Goal: Information Seeking & Learning: Learn about a topic

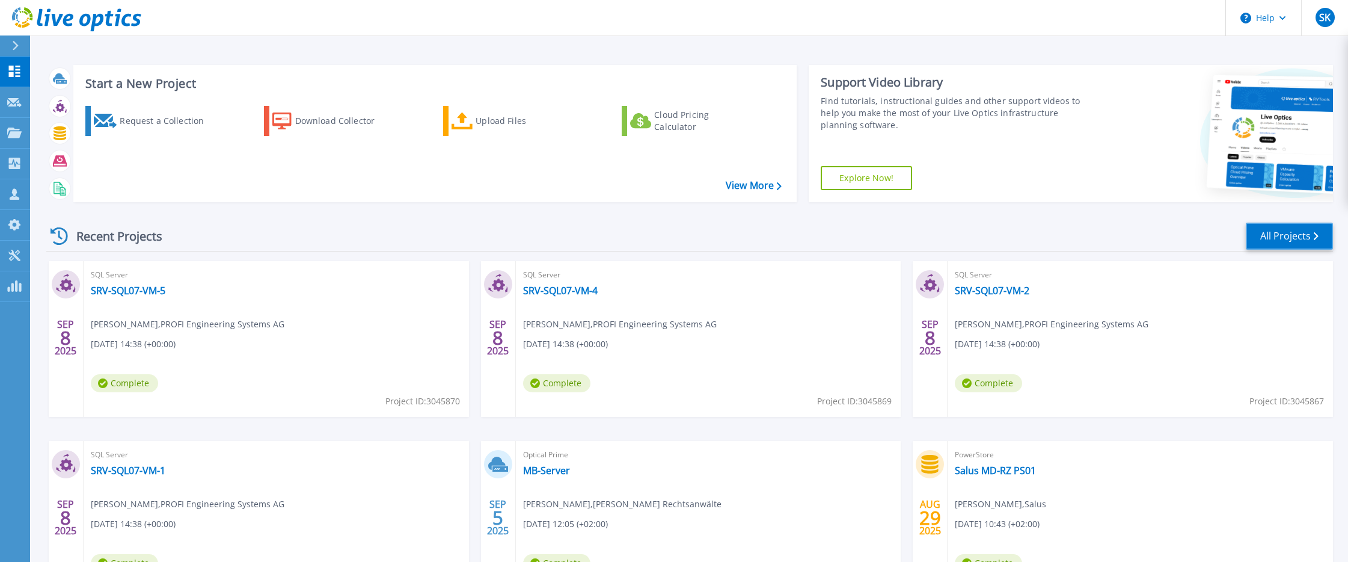
click at [1294, 237] on link "All Projects" at bounding box center [1289, 235] width 87 height 27
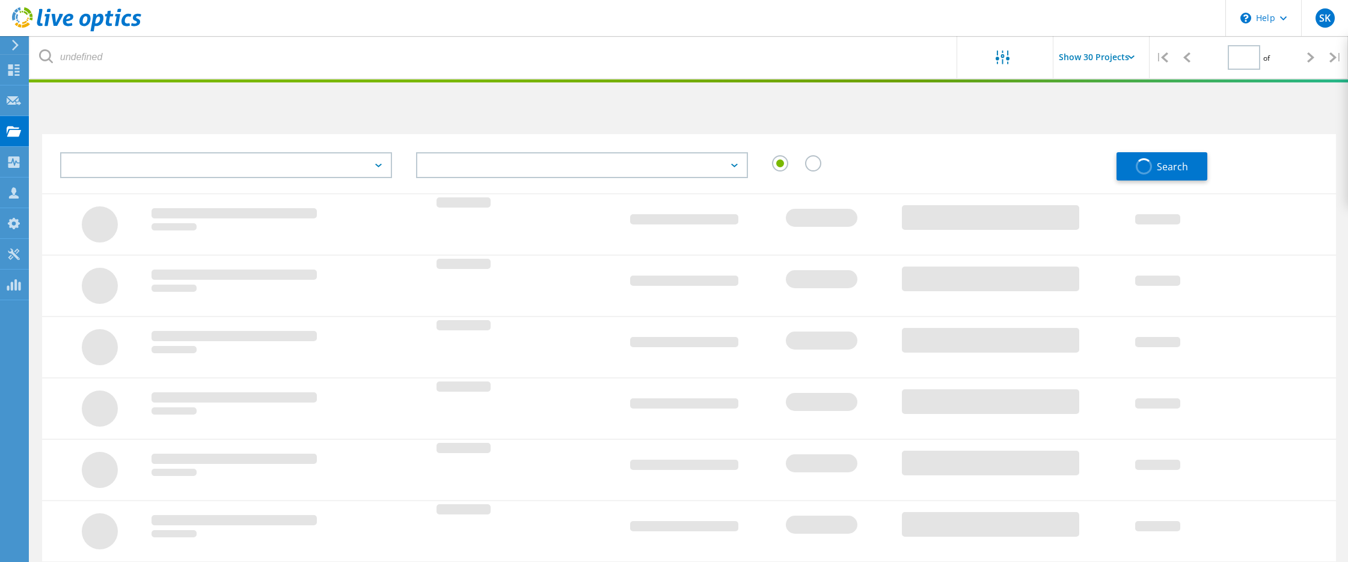
type input "1"
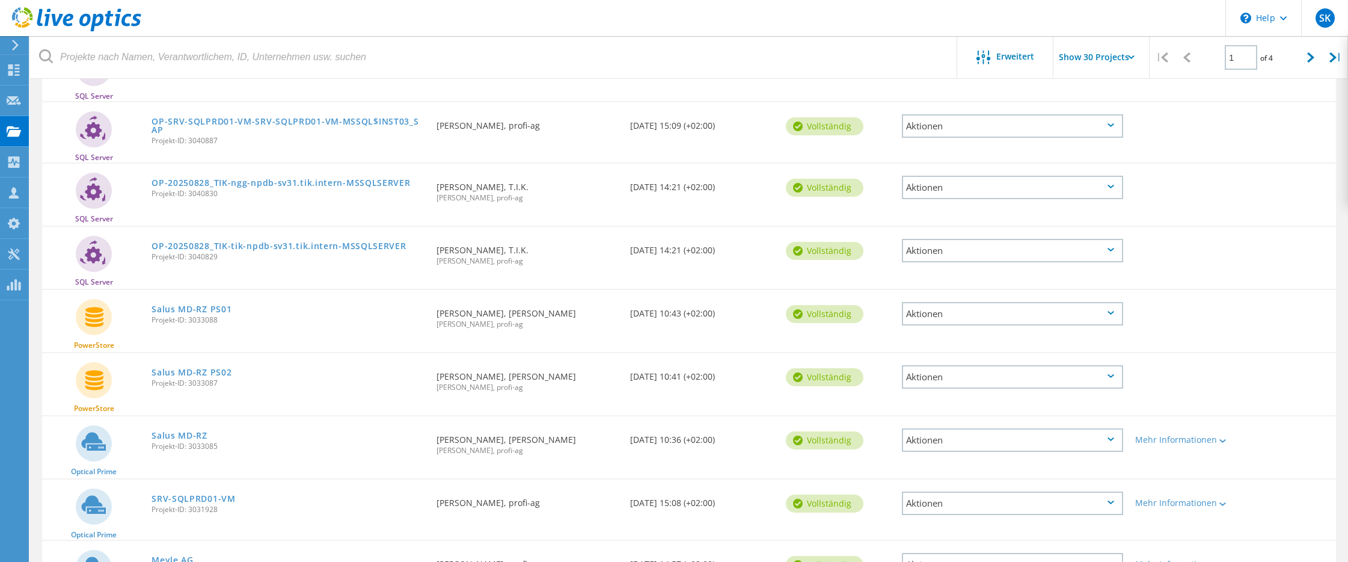
scroll to position [601, 0]
click at [200, 304] on link "Salus MD-RZ PS01" at bounding box center [192, 308] width 80 height 8
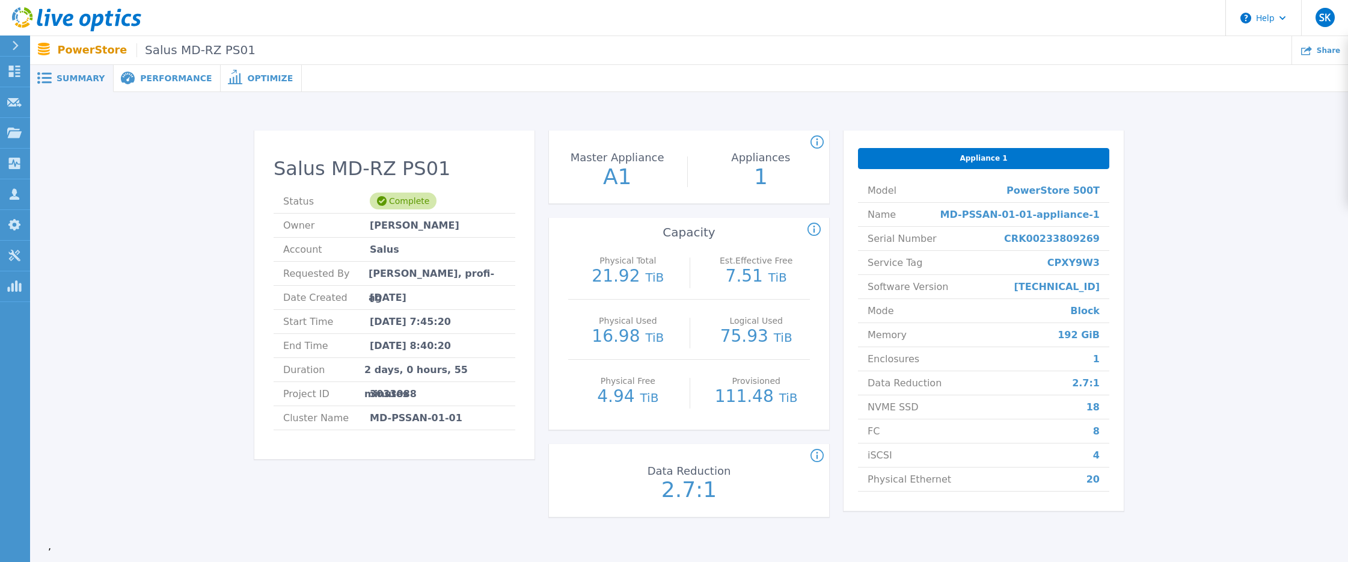
click at [167, 84] on div "Performance" at bounding box center [167, 78] width 107 height 27
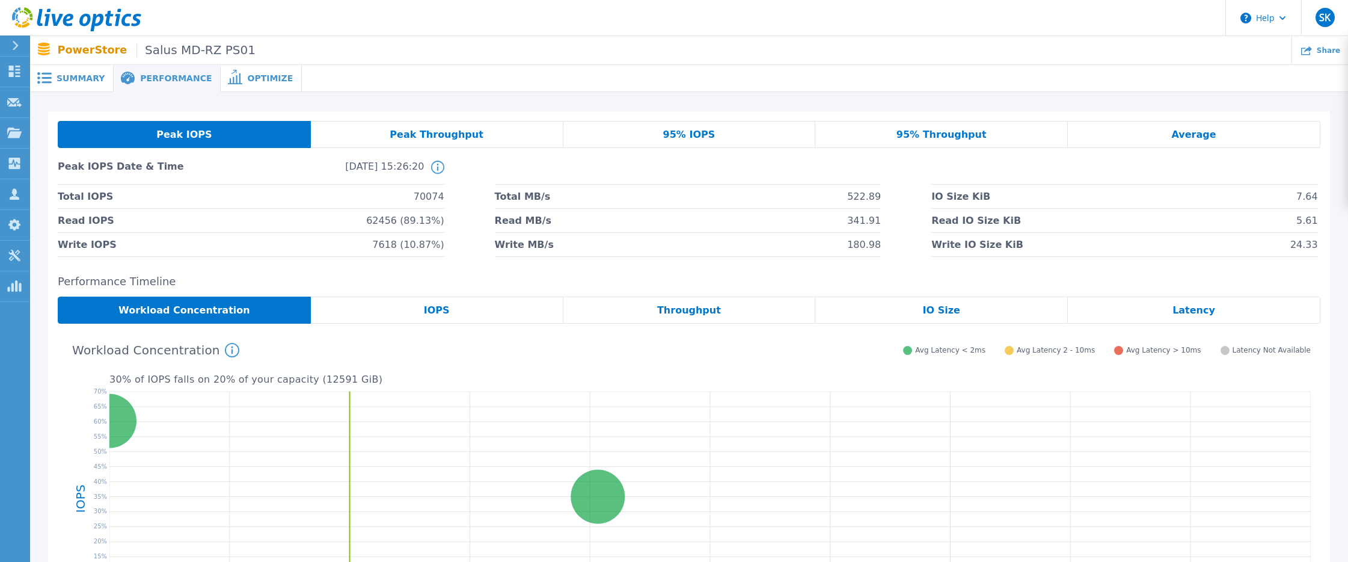
click at [478, 133] on div "Peak Throughput" at bounding box center [437, 134] width 253 height 27
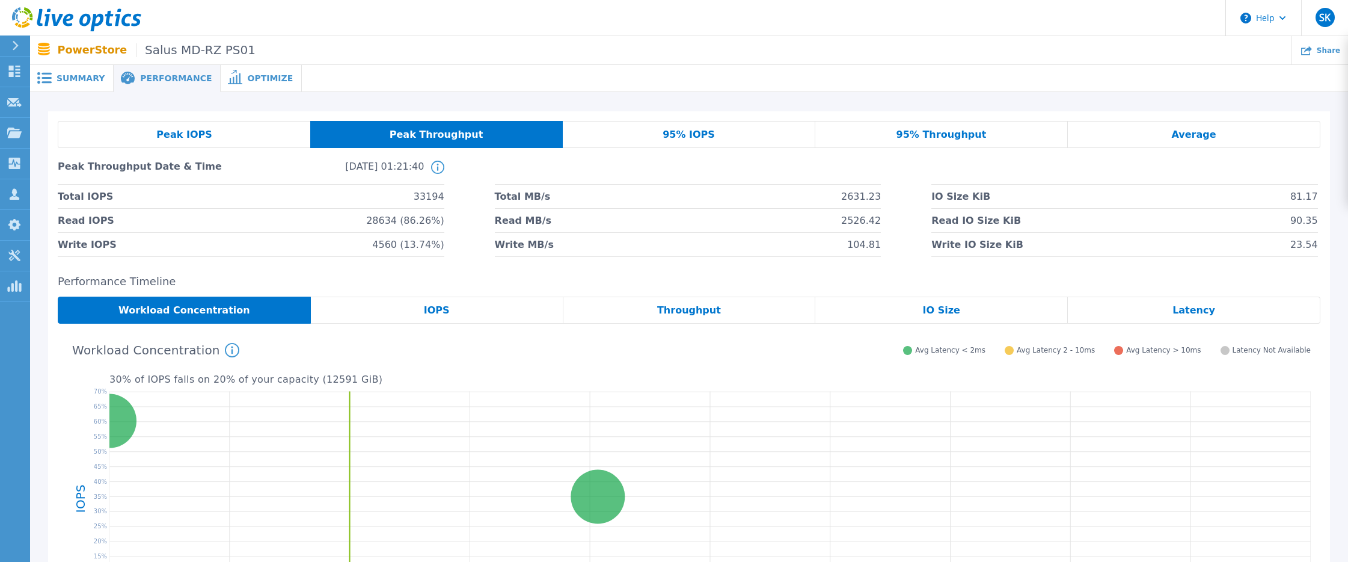
click at [674, 127] on div "95% IOPS" at bounding box center [689, 134] width 253 height 27
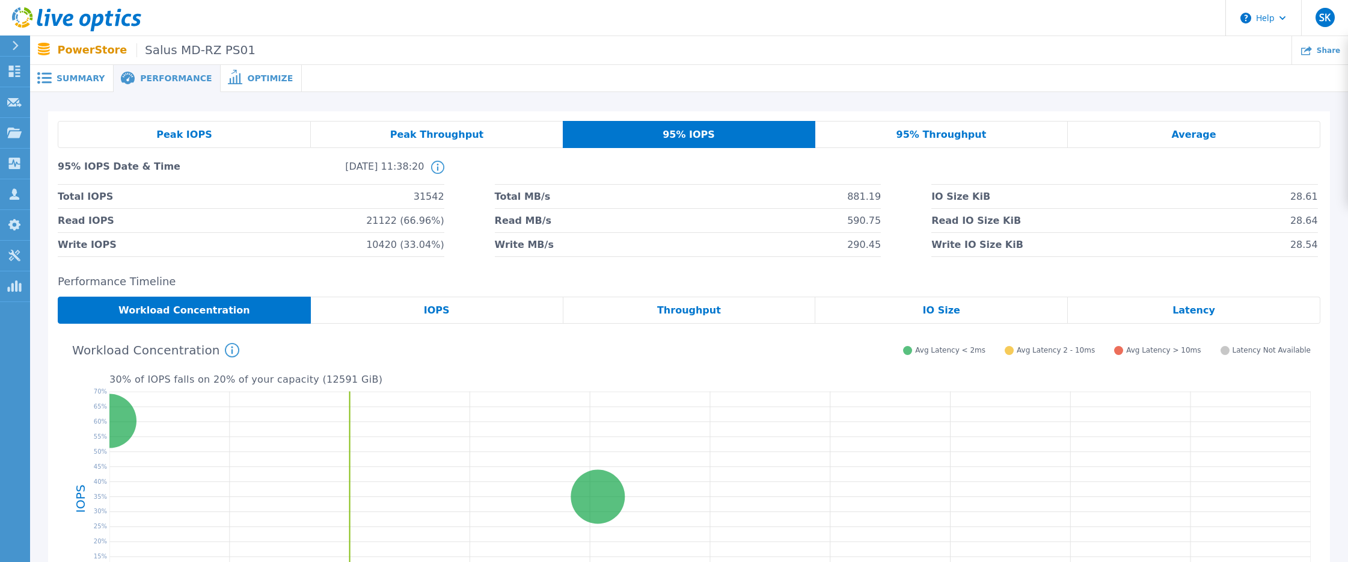
click at [1139, 307] on div "Latency" at bounding box center [1194, 309] width 253 height 27
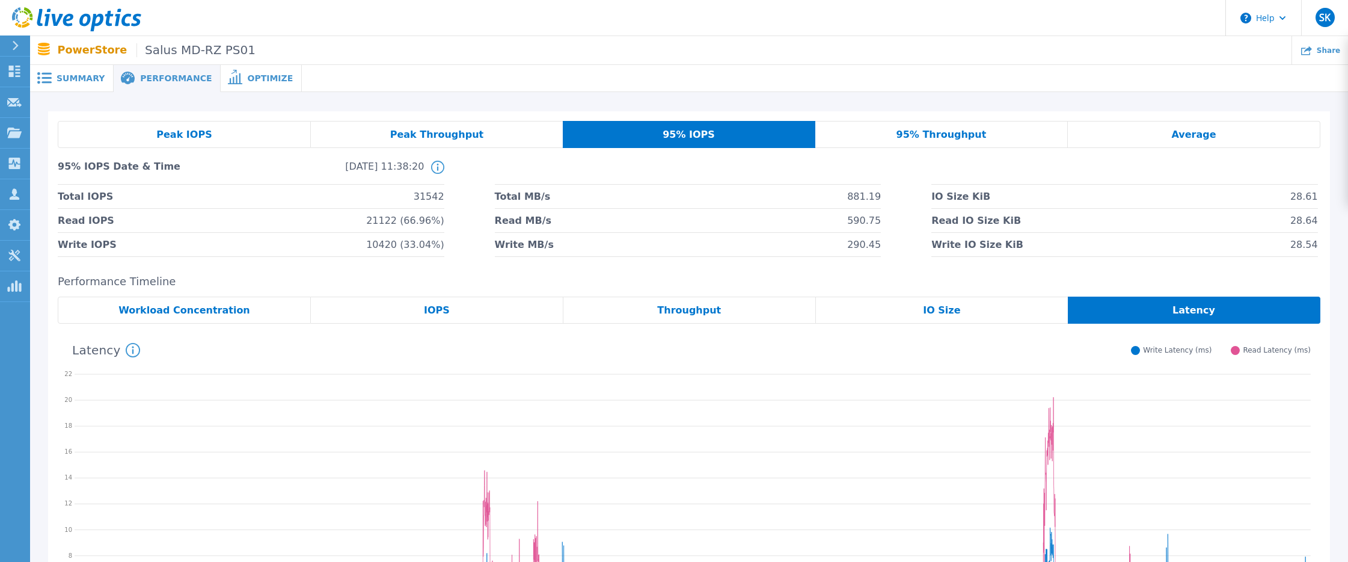
click at [251, 70] on div "Optimize" at bounding box center [261, 78] width 81 height 27
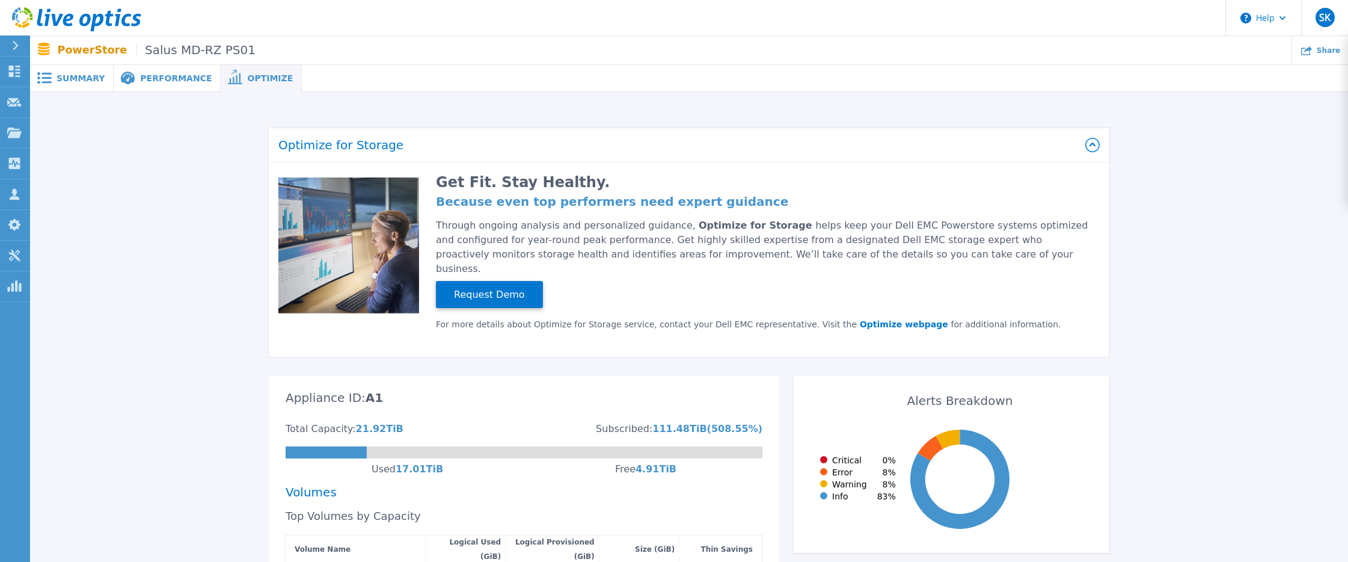
click at [165, 75] on span "Performance" at bounding box center [176, 78] width 72 height 8
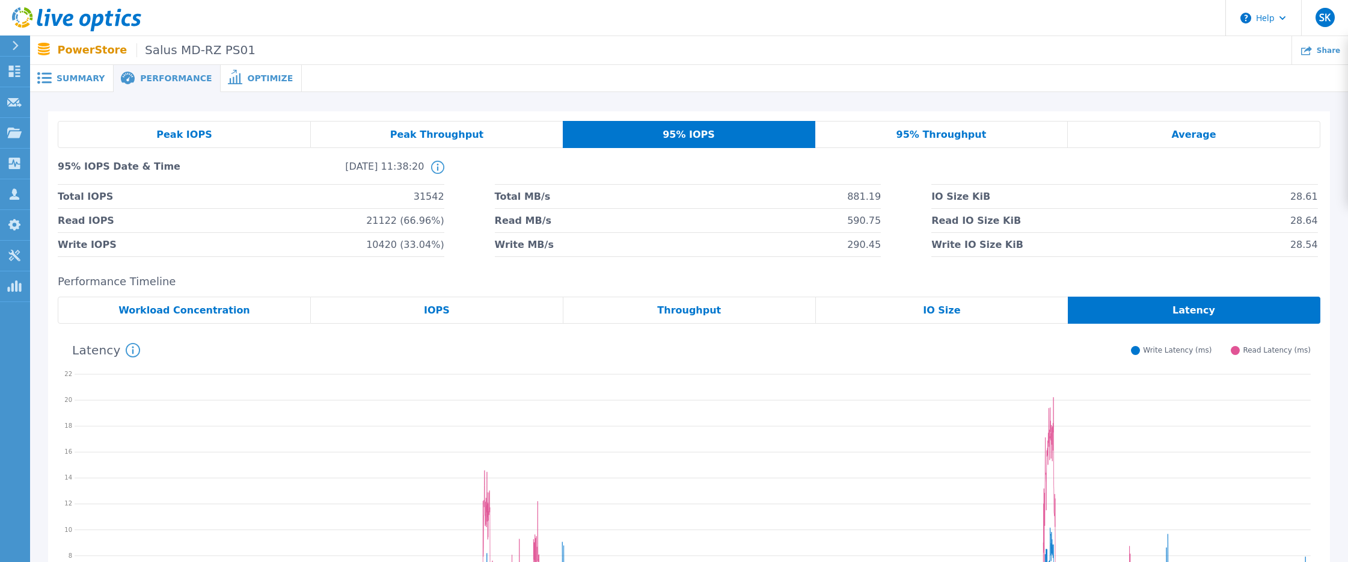
click at [945, 318] on div "IO Size" at bounding box center [942, 309] width 252 height 27
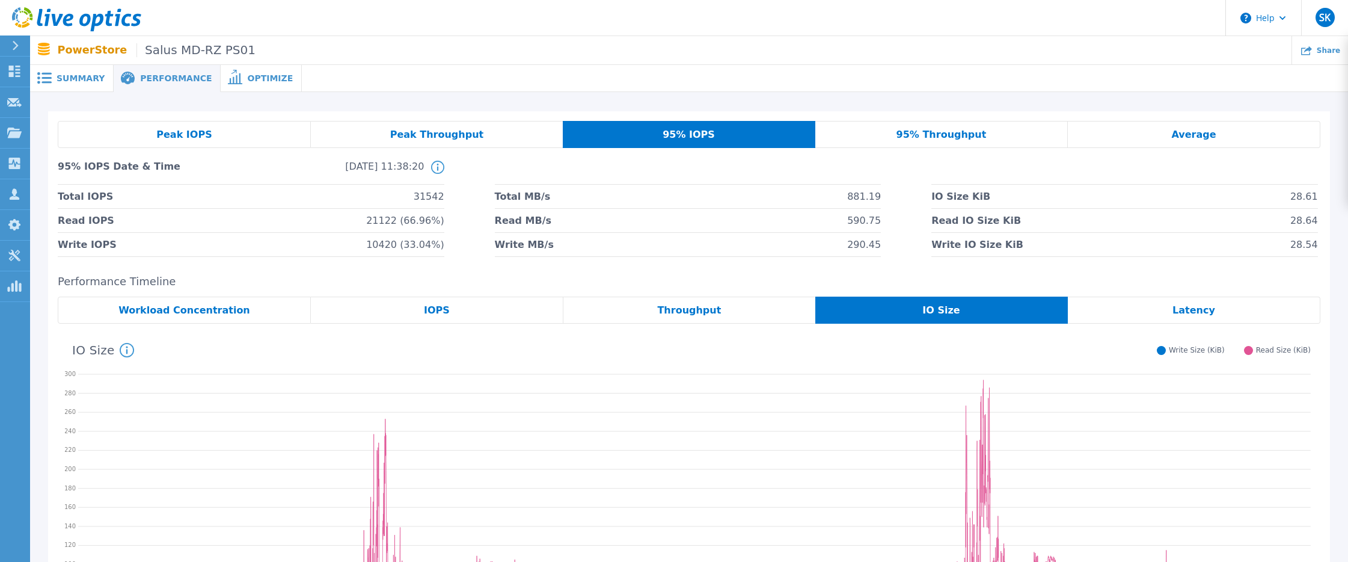
click at [284, 25] on header "Help SK Vertriebspartner-Teammitglied Sebastian Krupke s.krupke@profi-ag.de pro…" at bounding box center [674, 18] width 1348 height 36
click at [225, 130] on div "Peak IOPS" at bounding box center [184, 134] width 253 height 27
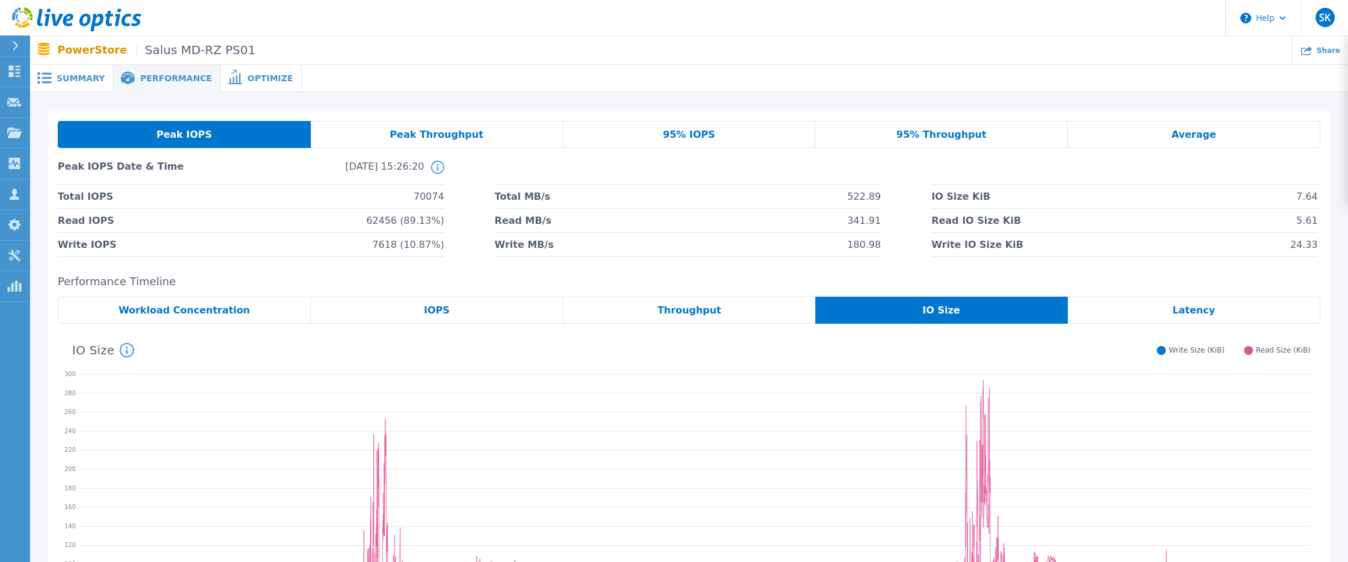
click at [1144, 310] on div "Latency" at bounding box center [1194, 309] width 253 height 27
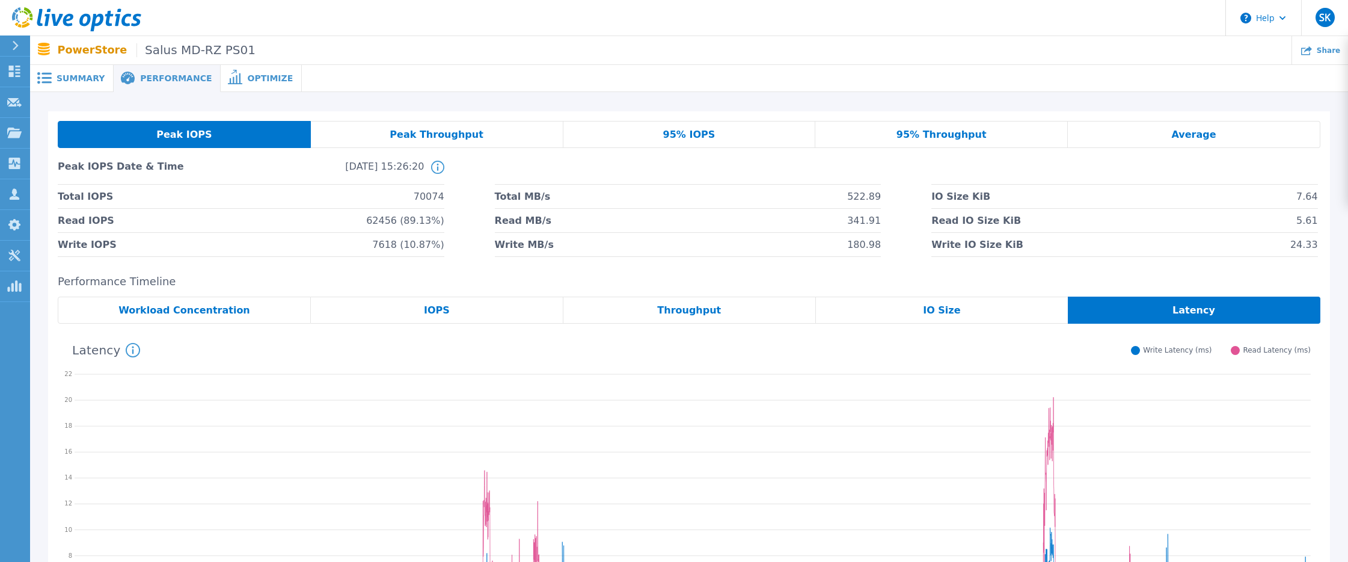
click at [355, 146] on div "Peak Throughput" at bounding box center [437, 134] width 253 height 27
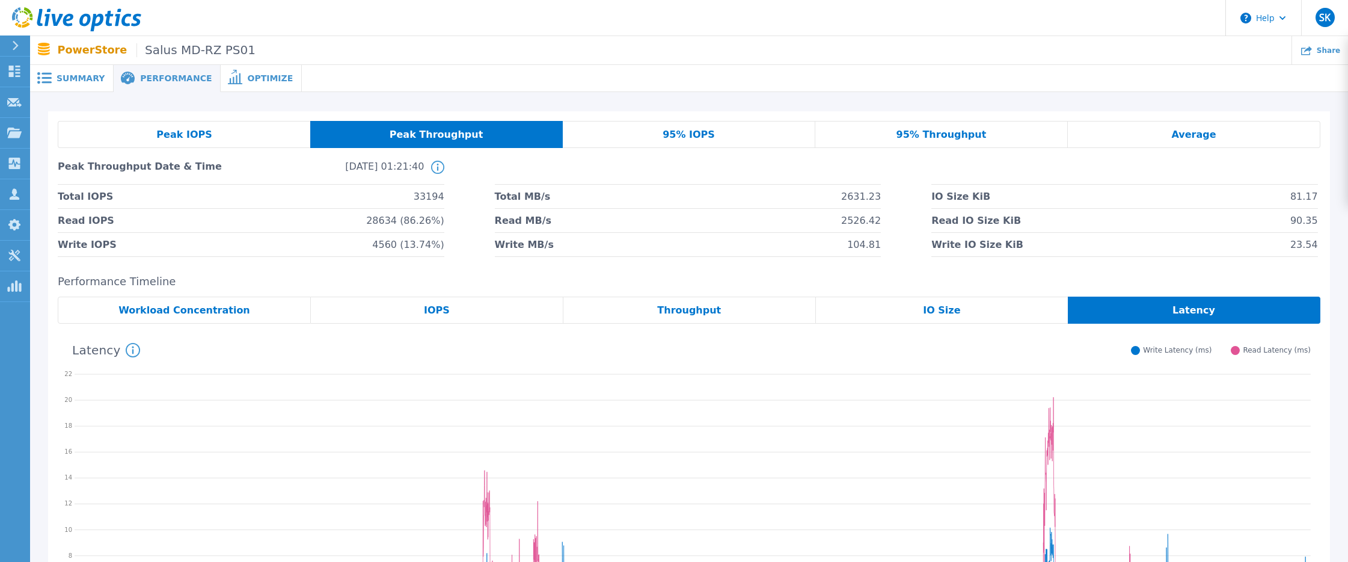
click at [239, 133] on div "Peak IOPS" at bounding box center [184, 134] width 253 height 27
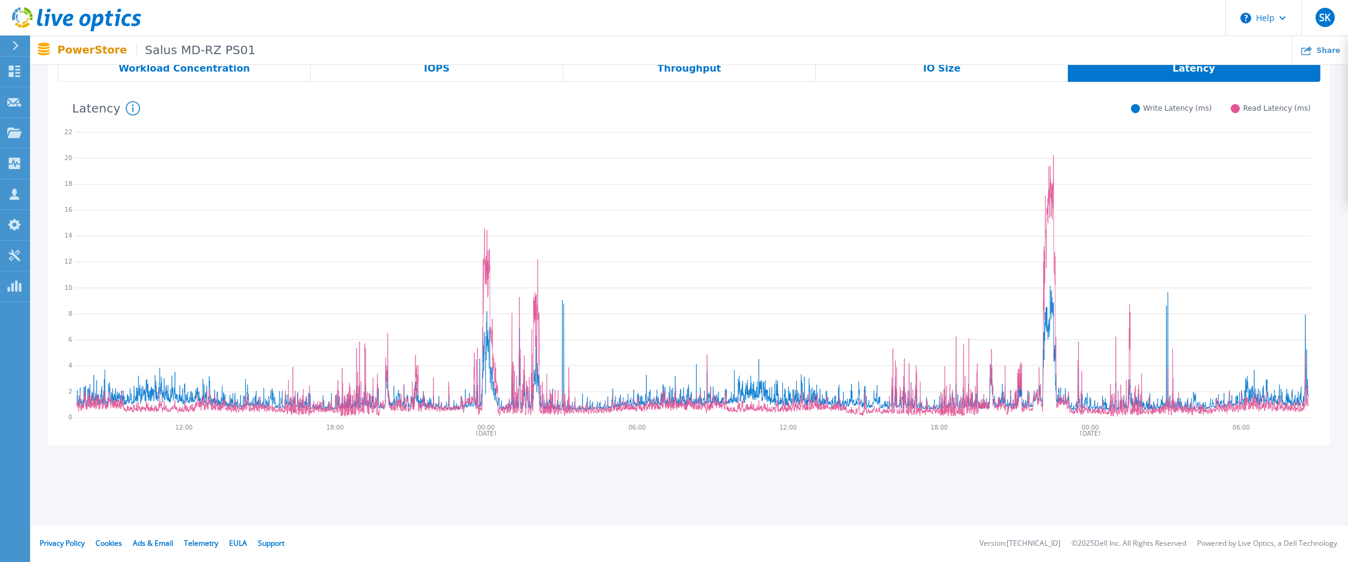
scroll to position [121, 0]
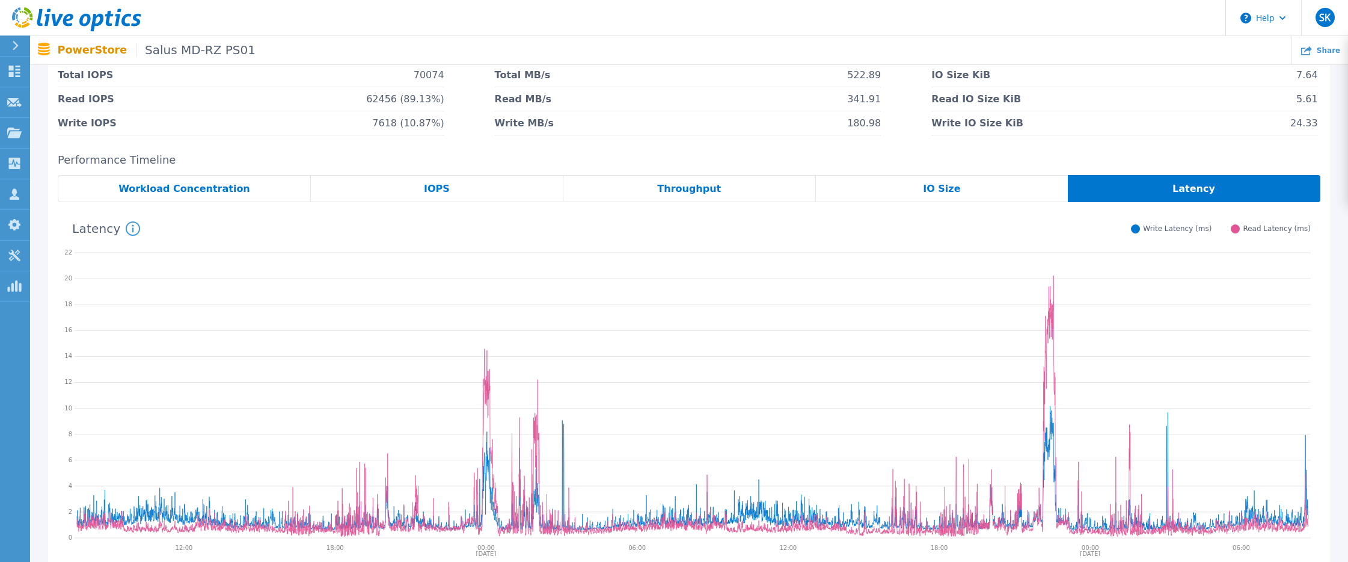
click at [955, 189] on span "IO Size" at bounding box center [941, 189] width 37 height 10
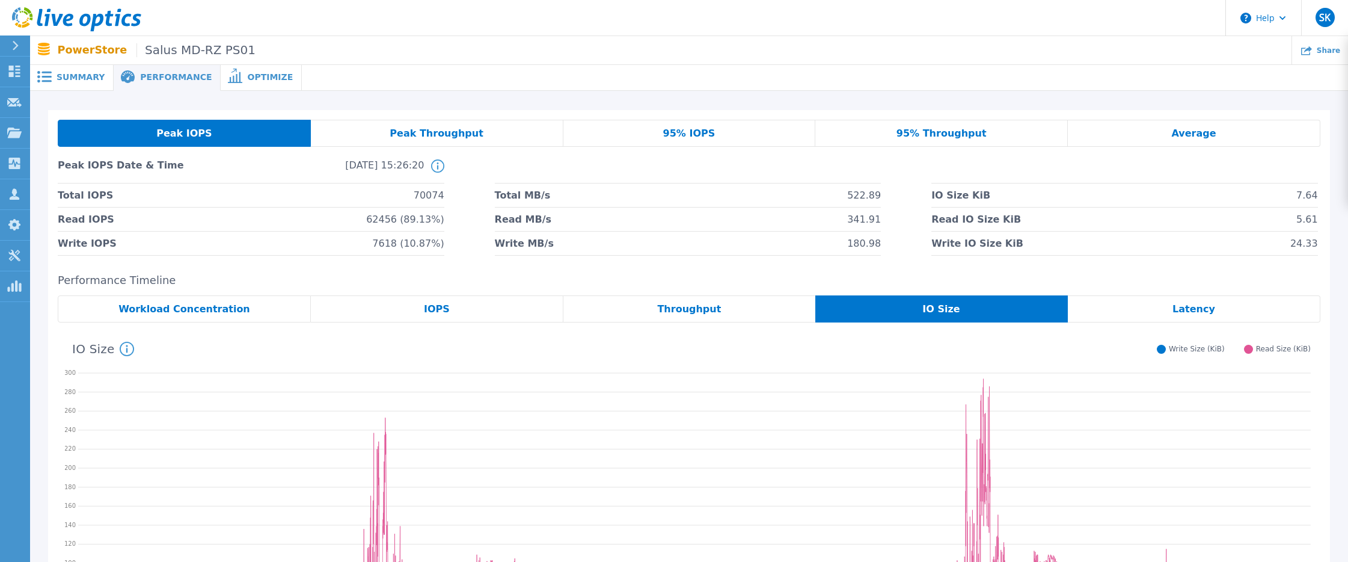
scroll to position [0, 0]
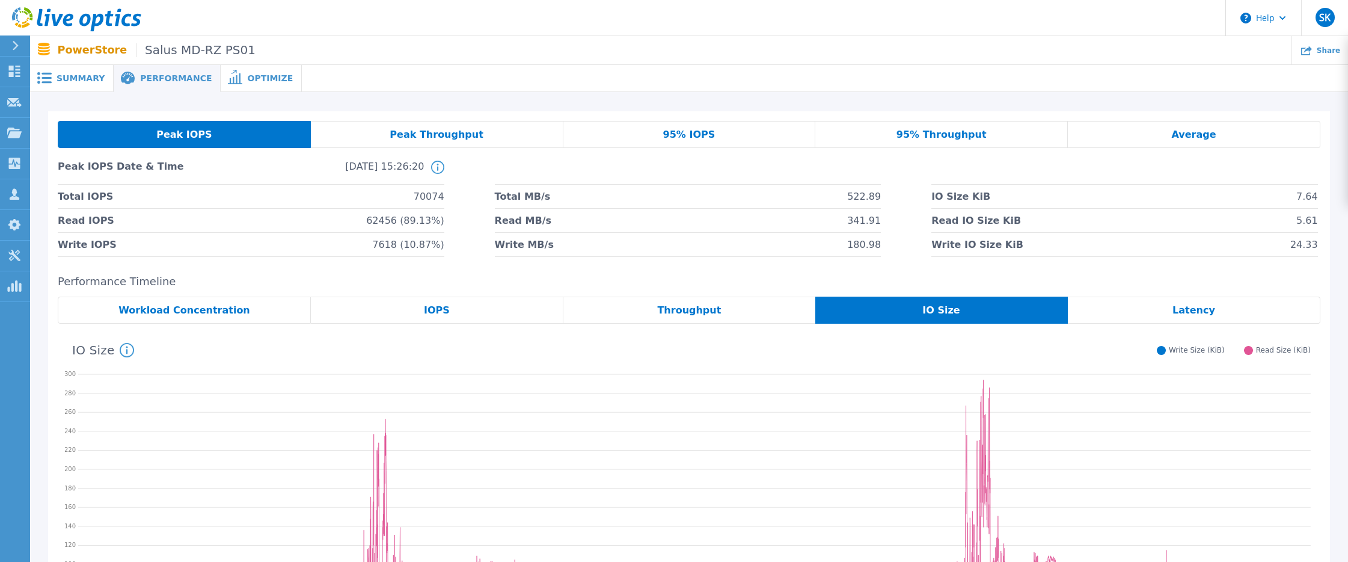
click at [163, 311] on span "Workload Concentration" at bounding box center [184, 310] width 132 height 10
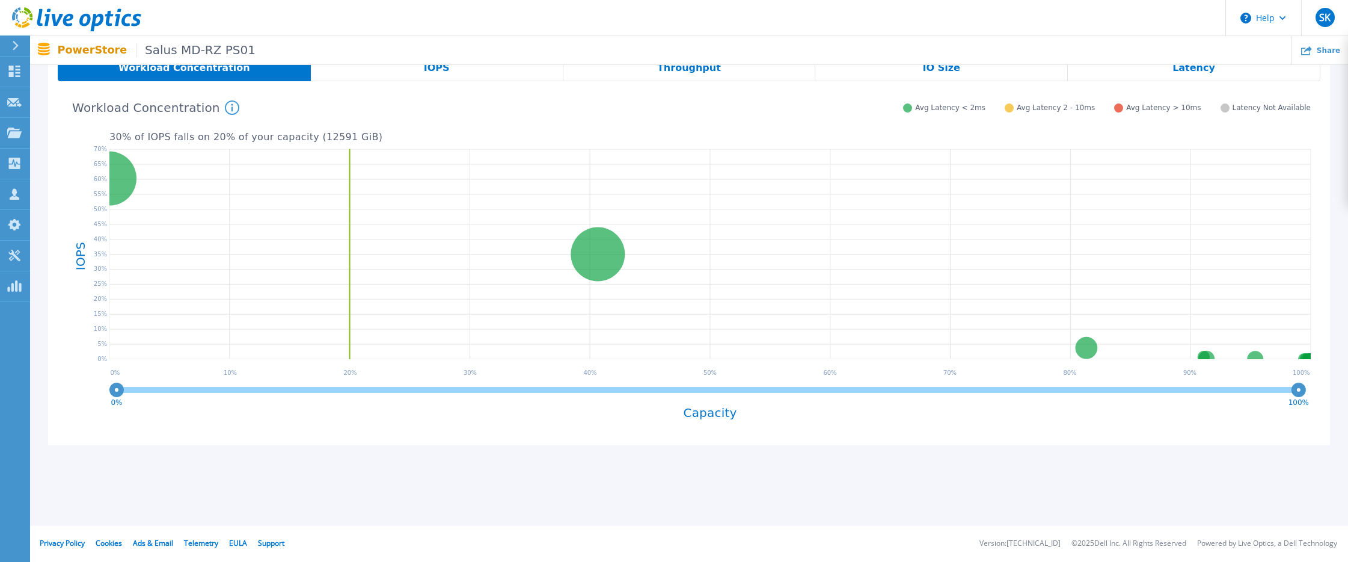
scroll to position [2, 0]
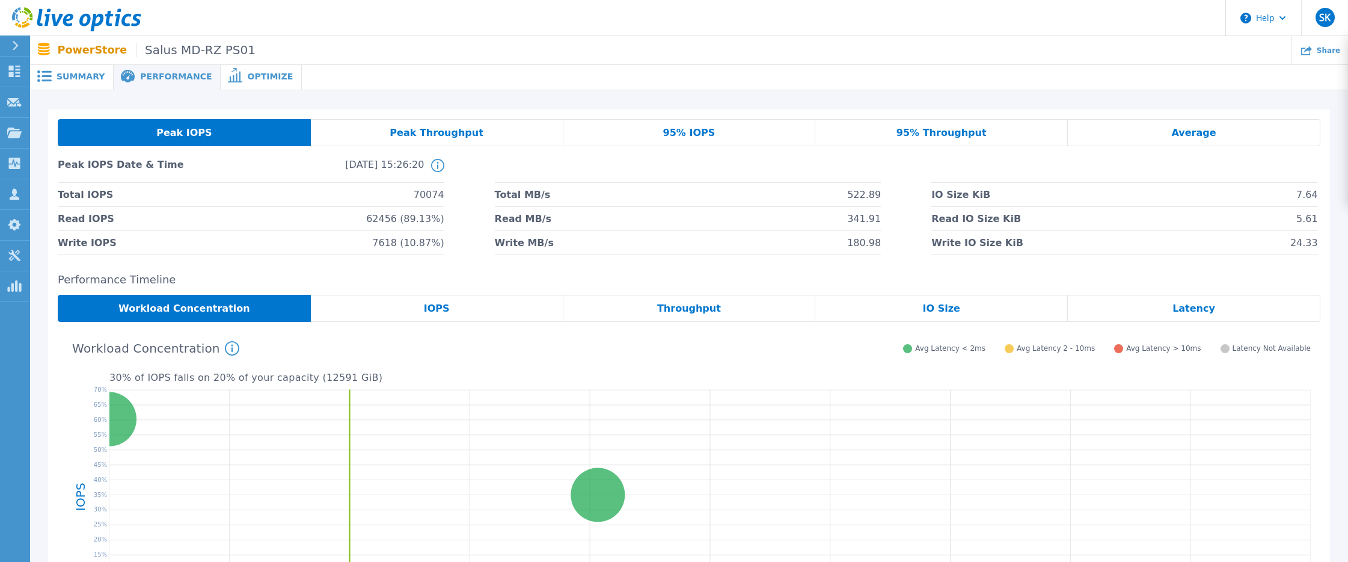
click at [77, 80] on span "Summary" at bounding box center [81, 76] width 48 height 8
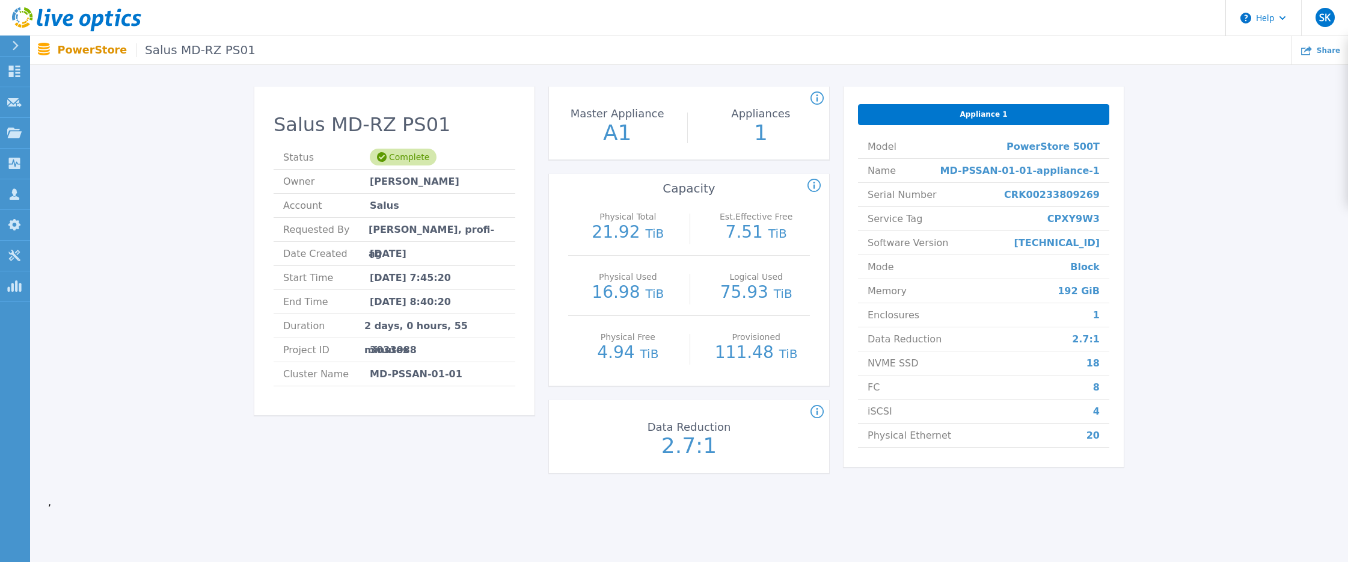
scroll to position [0, 0]
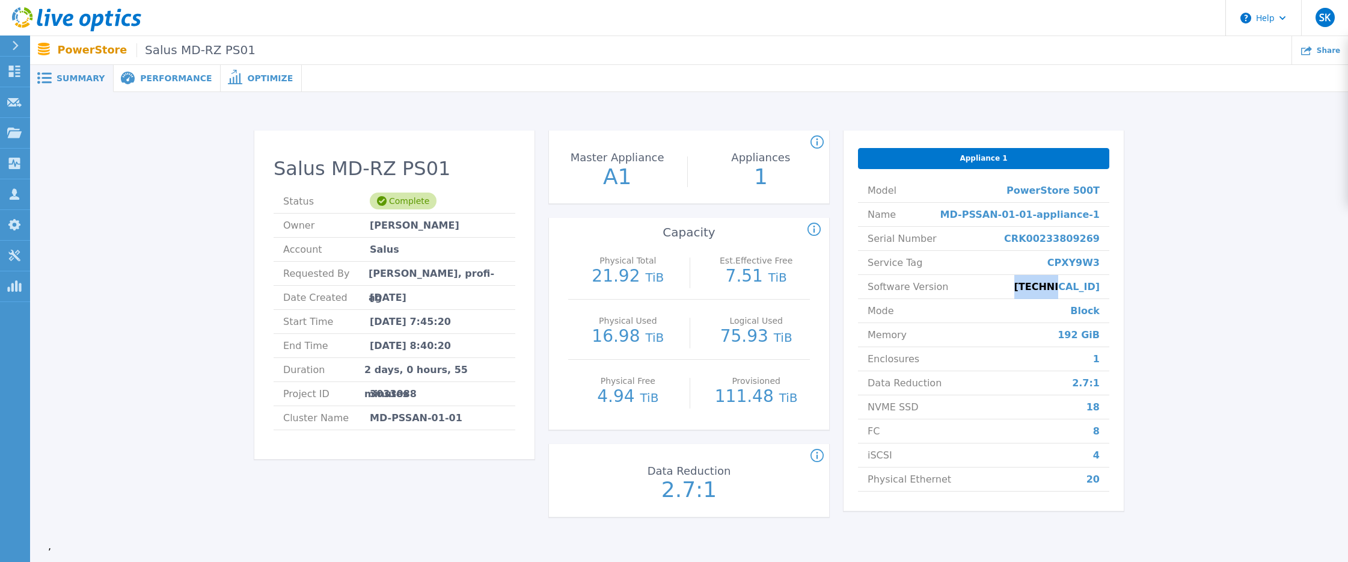
drag, startPoint x: 1073, startPoint y: 288, endPoint x: 1106, endPoint y: 286, distance: 32.5
click at [1106, 286] on li "Software Version 3.6.1.3" at bounding box center [983, 287] width 251 height 24
click at [1110, 301] on div "Appliance 1 Model PowerStore 500T Name MD-PSSAN-01-01-appliance-1 Serial Number…" at bounding box center [984, 320] width 280 height 380
click at [85, 75] on span "Summary" at bounding box center [81, 78] width 48 height 8
click at [164, 88] on div "Performance" at bounding box center [167, 78] width 107 height 27
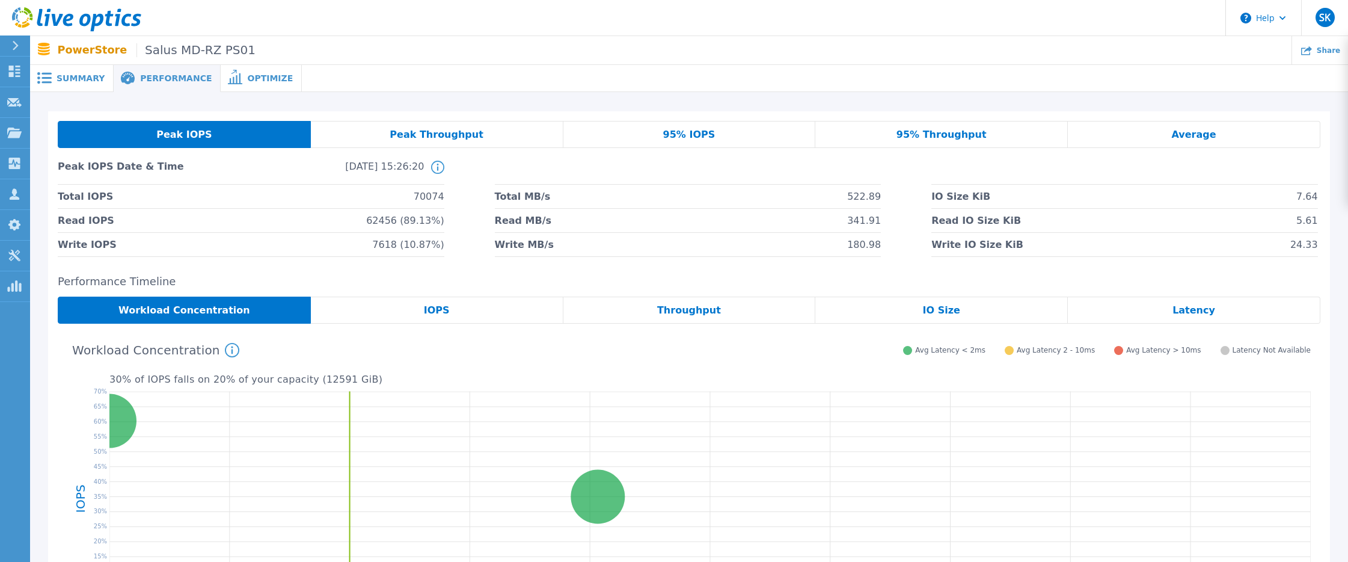
click at [57, 79] on span "Summary" at bounding box center [81, 78] width 48 height 8
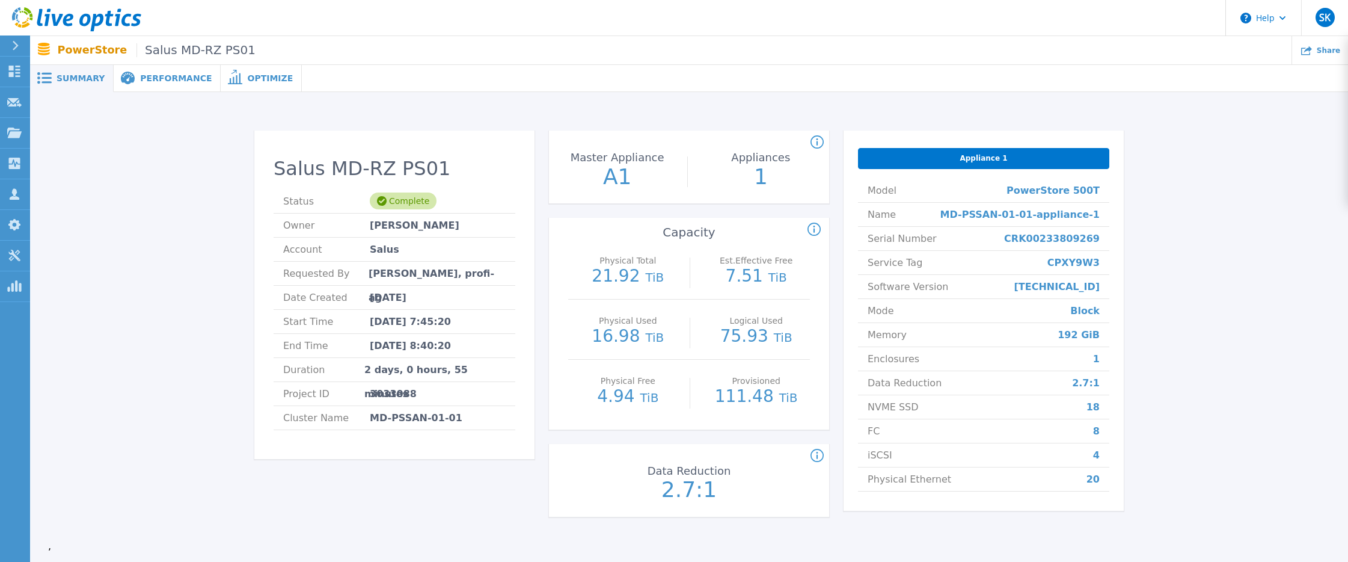
click at [149, 80] on span "Performance" at bounding box center [176, 78] width 72 height 8
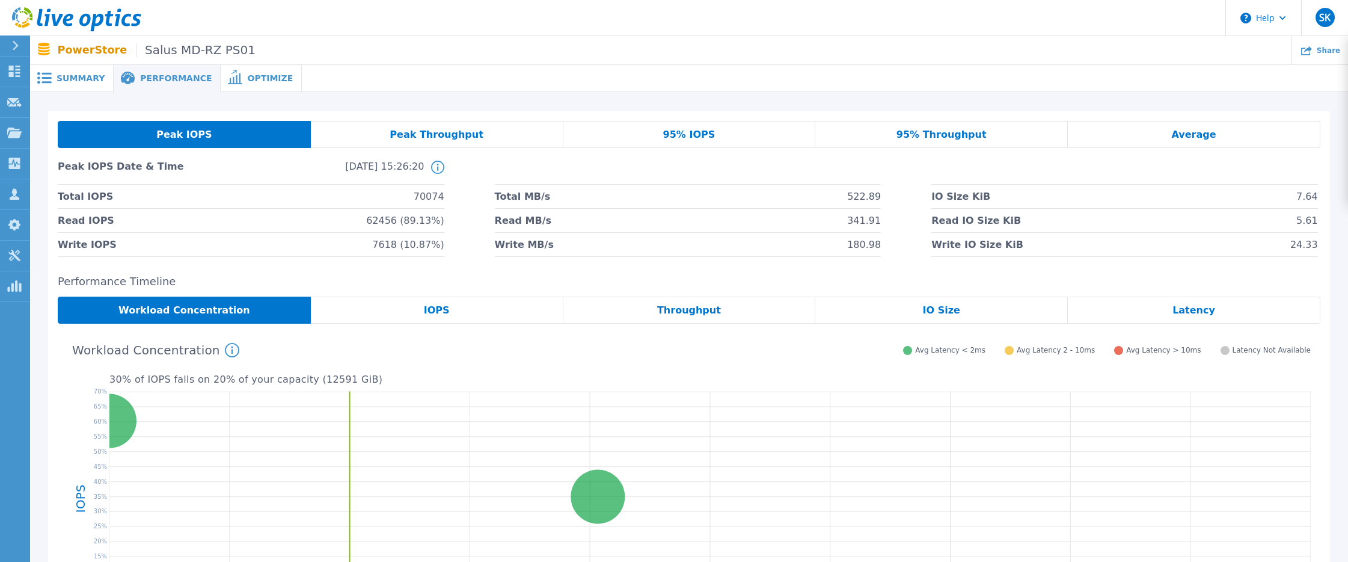
click at [84, 79] on span "Summary" at bounding box center [81, 78] width 48 height 8
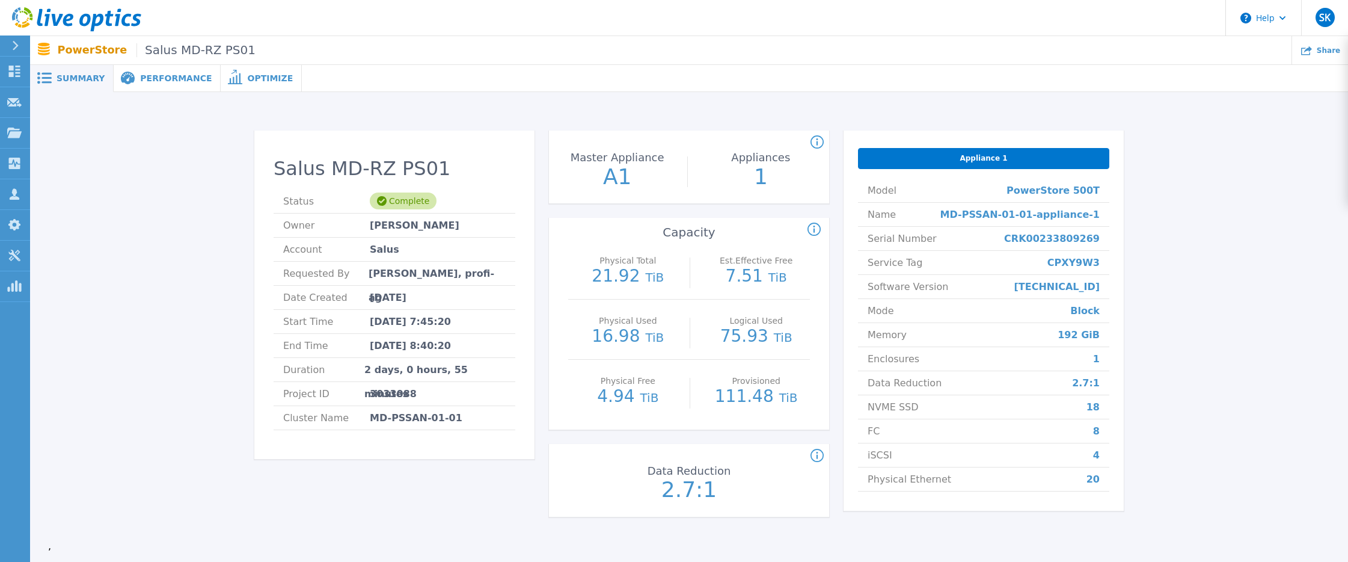
click at [159, 79] on span "Performance" at bounding box center [176, 78] width 72 height 8
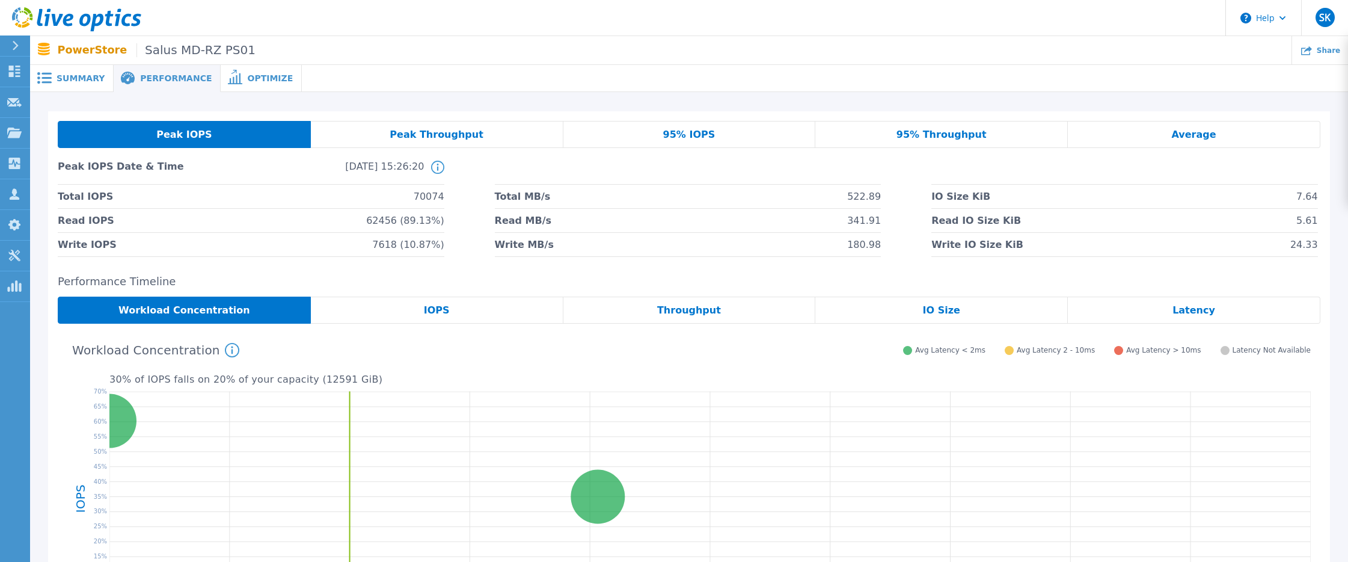
click at [64, 78] on span "Summary" at bounding box center [81, 78] width 48 height 8
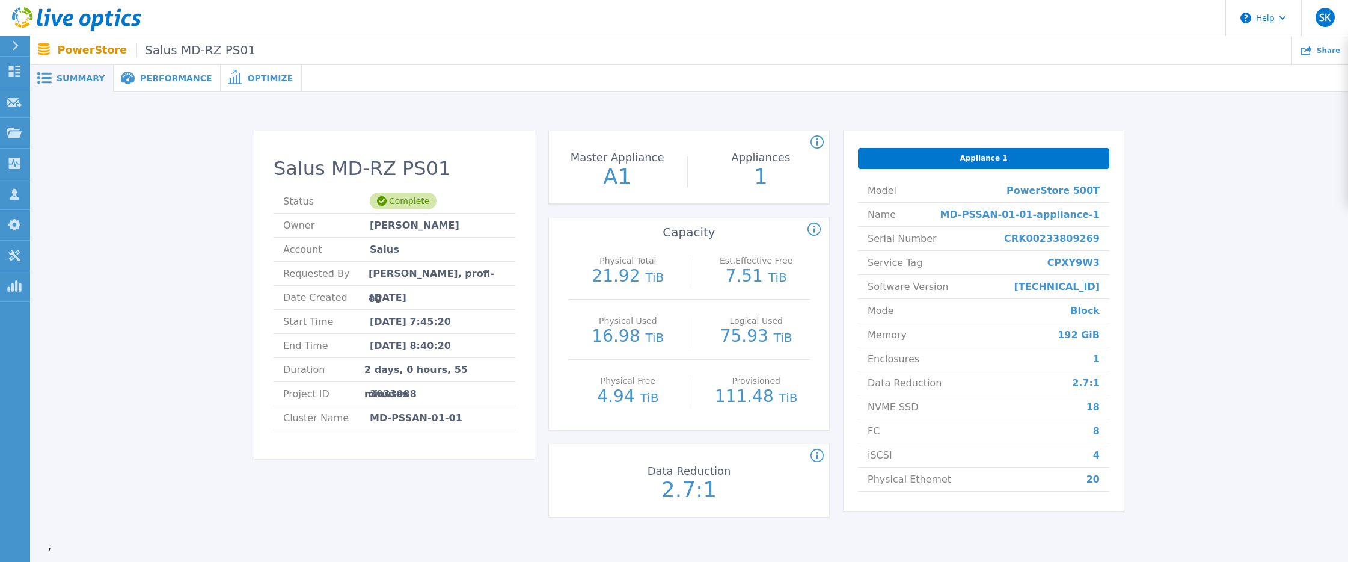
click at [169, 373] on div "Salus MD-RZ PS01 Status Complete Owner Andre Förstner Account Salus Requested B…" at bounding box center [689, 325] width 1282 height 429
click at [162, 74] on span "Performance" at bounding box center [176, 78] width 72 height 8
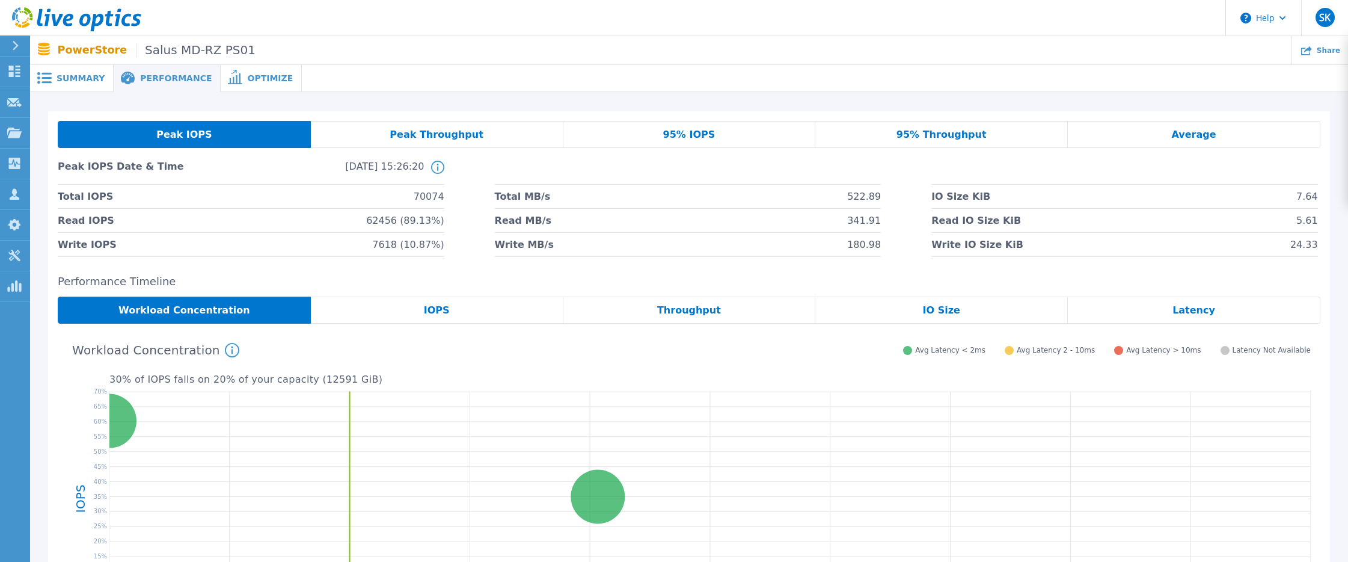
click at [248, 81] on span "Optimize" at bounding box center [270, 78] width 46 height 8
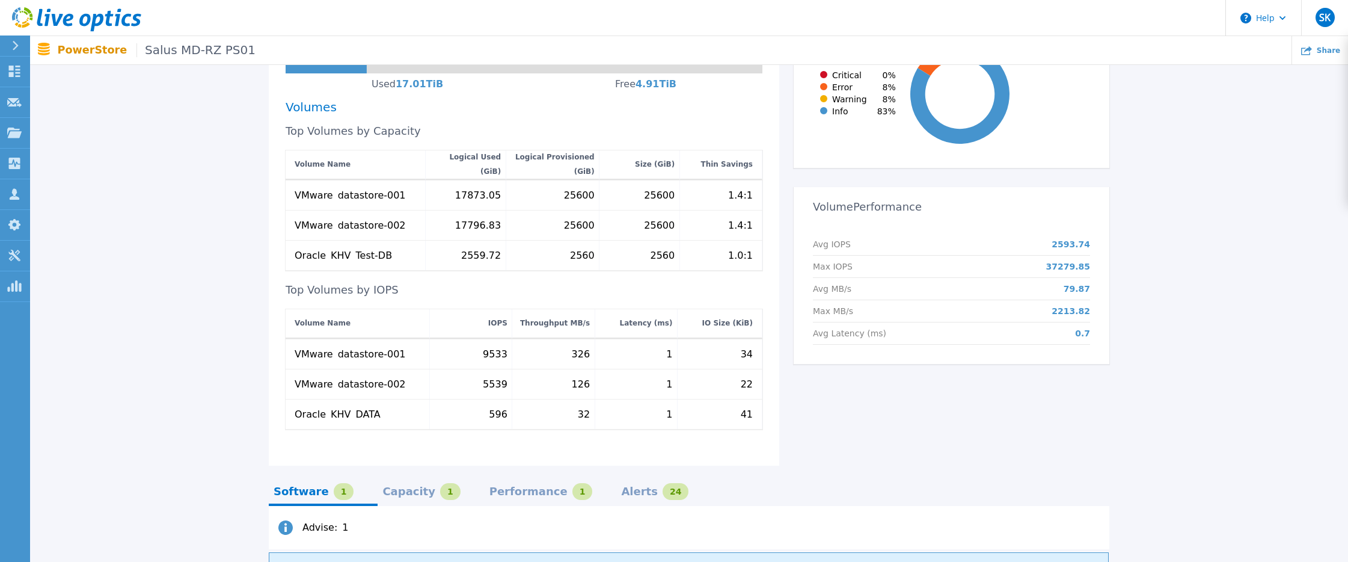
scroll to position [497, 0]
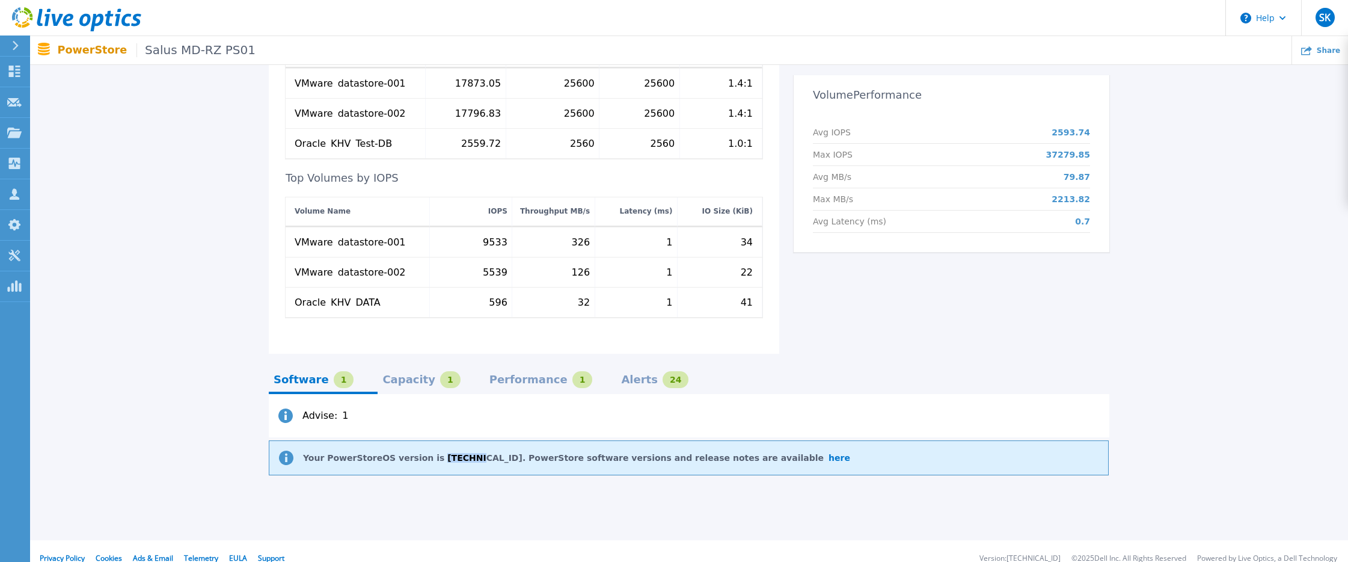
drag, startPoint x: 419, startPoint y: 445, endPoint x: 440, endPoint y: 443, distance: 21.1
click at [440, 453] on p "Your PowerStoreOS version is 3.6.1.3. PowerStore software versions and release …" at bounding box center [576, 458] width 547 height 10
click at [487, 453] on p "Your PowerStoreOS version is 3.6.1.3. PowerStore software versions and release …" at bounding box center [576, 458] width 547 height 10
click at [403, 375] on div "Capacity" at bounding box center [408, 380] width 53 height 10
click at [311, 375] on div "Software" at bounding box center [301, 380] width 55 height 10
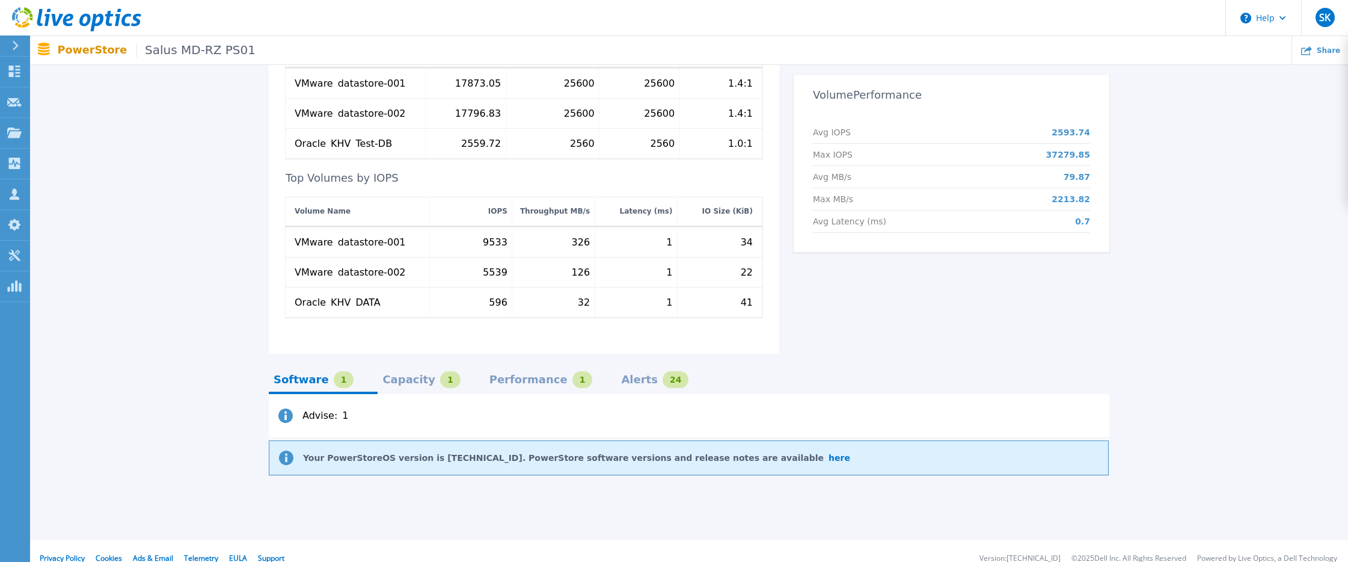
click at [489, 375] on div "Performance" at bounding box center [528, 380] width 78 height 10
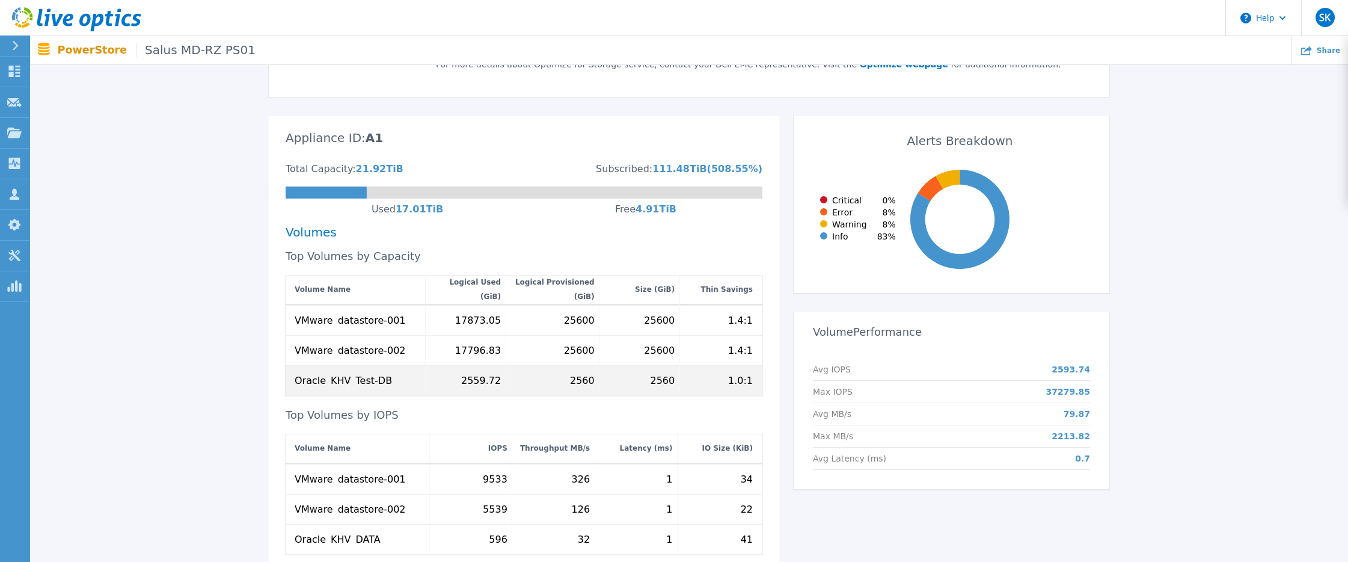
scroll to position [436, 0]
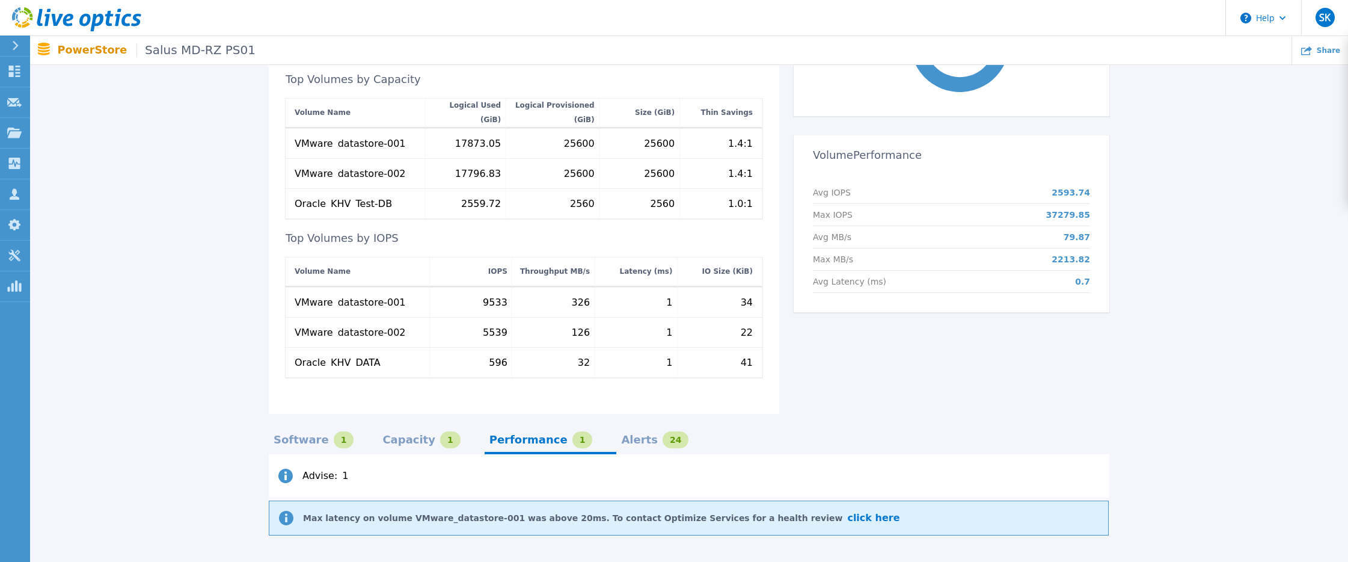
click at [621, 435] on div "Alerts" at bounding box center [639, 440] width 37 height 10
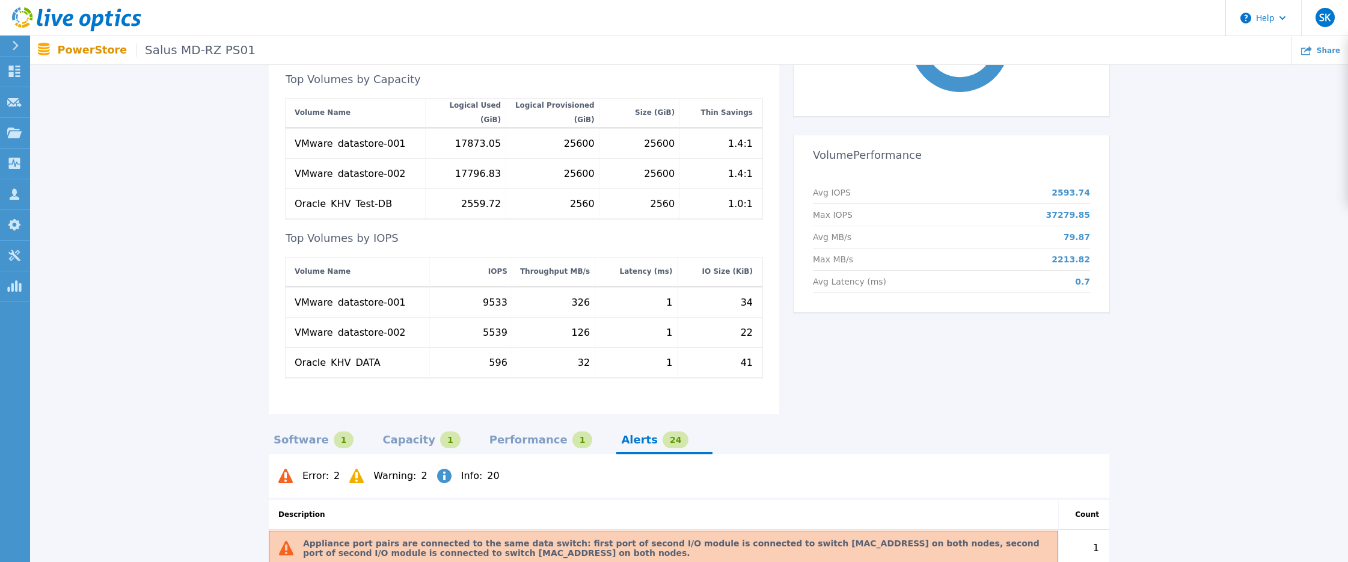
click at [524, 435] on div "Performance" at bounding box center [528, 440] width 78 height 10
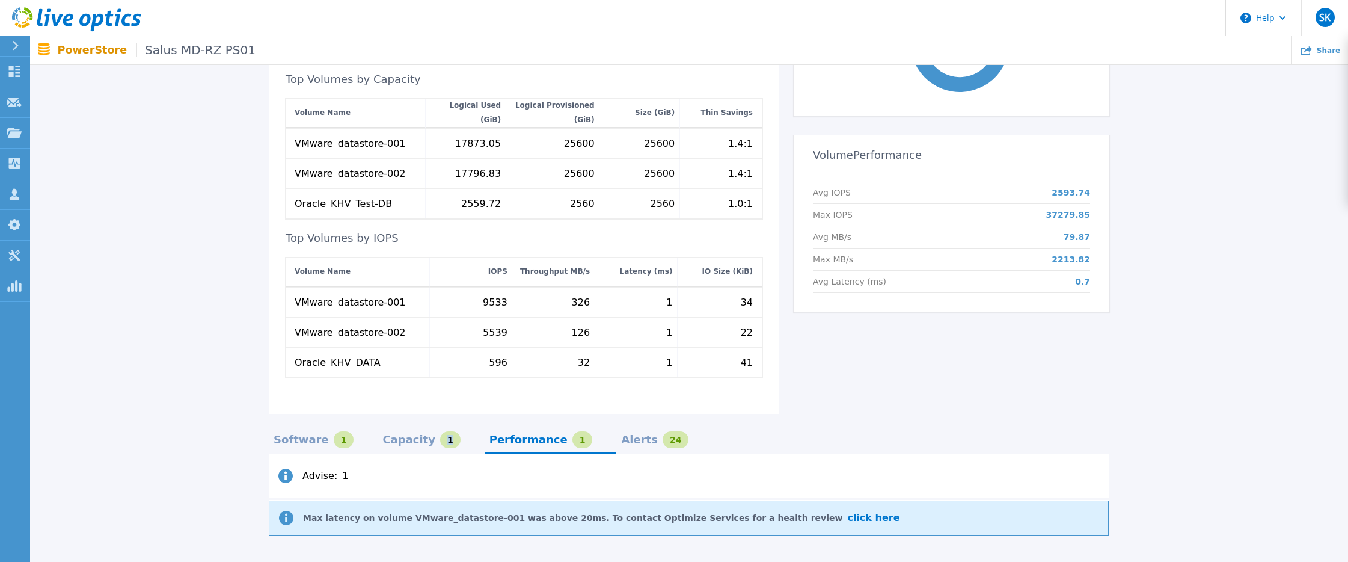
drag, startPoint x: 425, startPoint y: 424, endPoint x: 414, endPoint y: 423, distance: 10.8
click at [440, 431] on div "1" at bounding box center [450, 439] width 20 height 17
click at [334, 431] on div "1" at bounding box center [344, 439] width 20 height 17
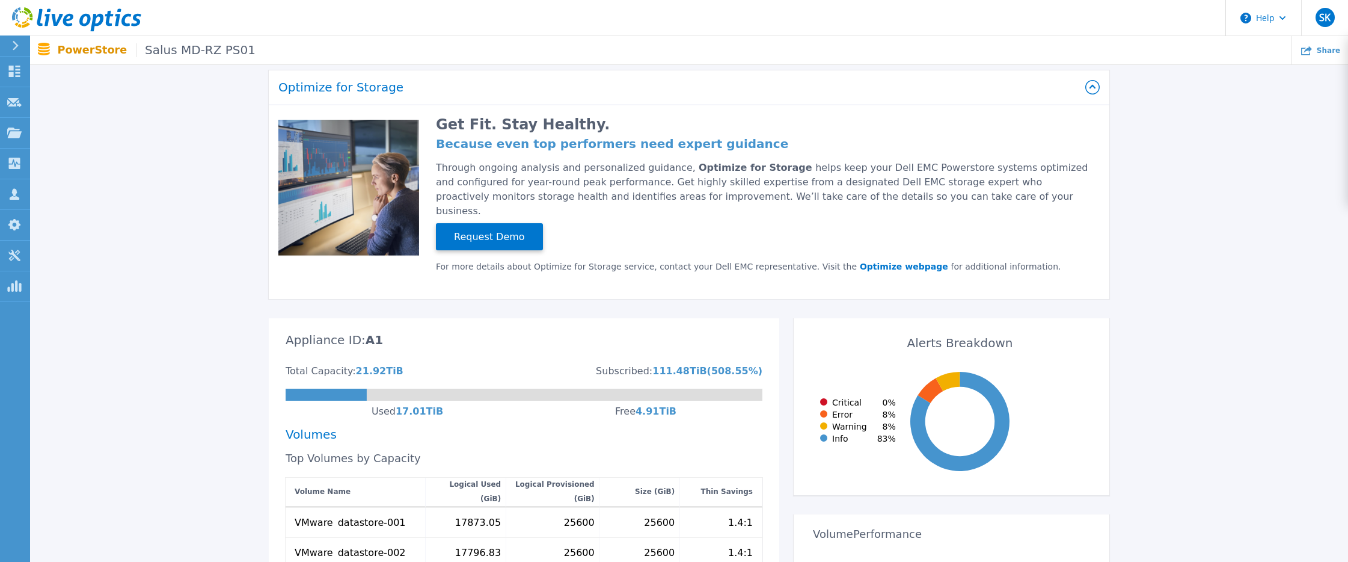
scroll to position [0, 0]
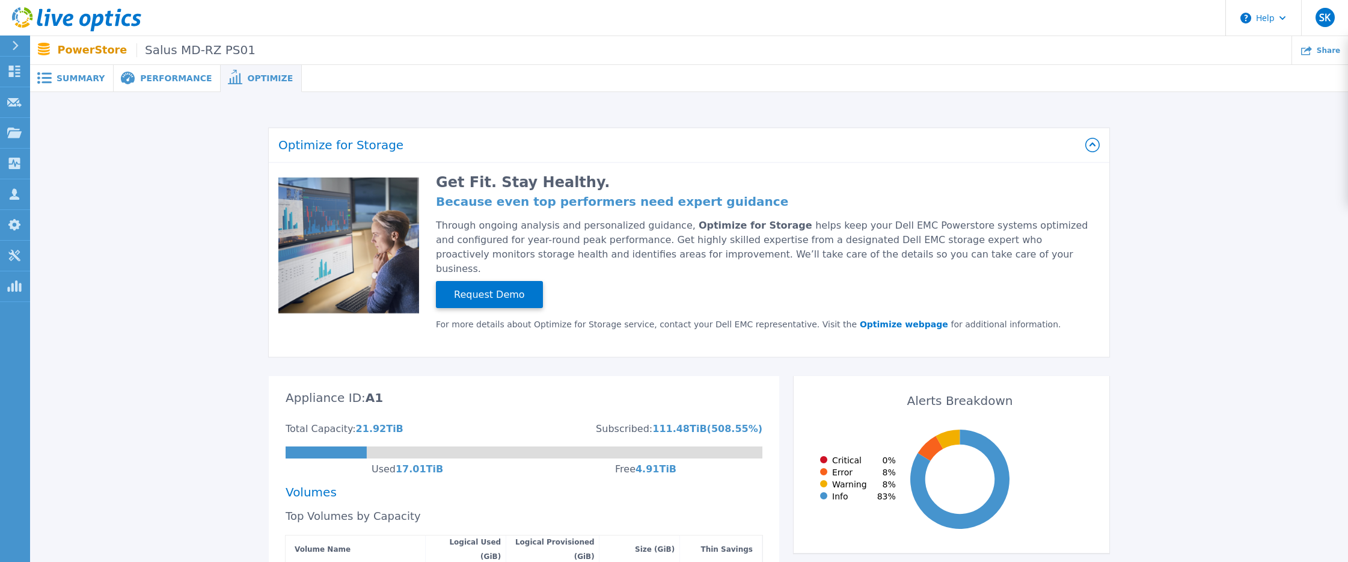
click at [171, 80] on span "Performance" at bounding box center [176, 78] width 72 height 8
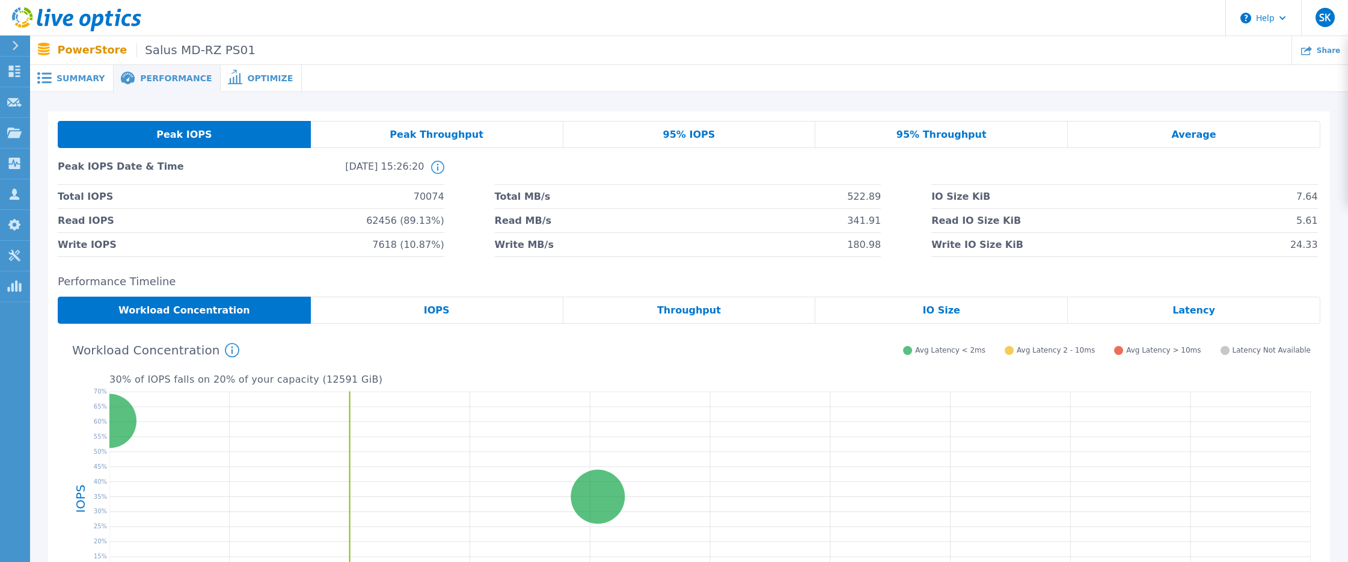
click at [85, 80] on span "Summary" at bounding box center [81, 78] width 48 height 8
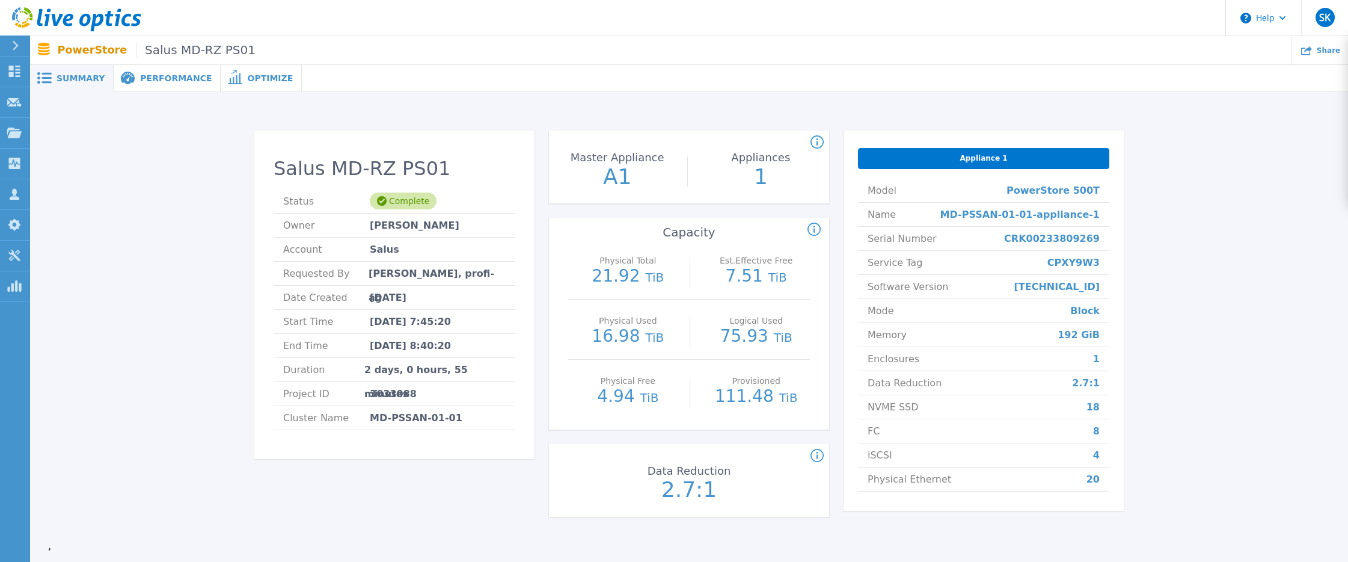
click at [64, 23] on icon at bounding box center [68, 20] width 10 height 13
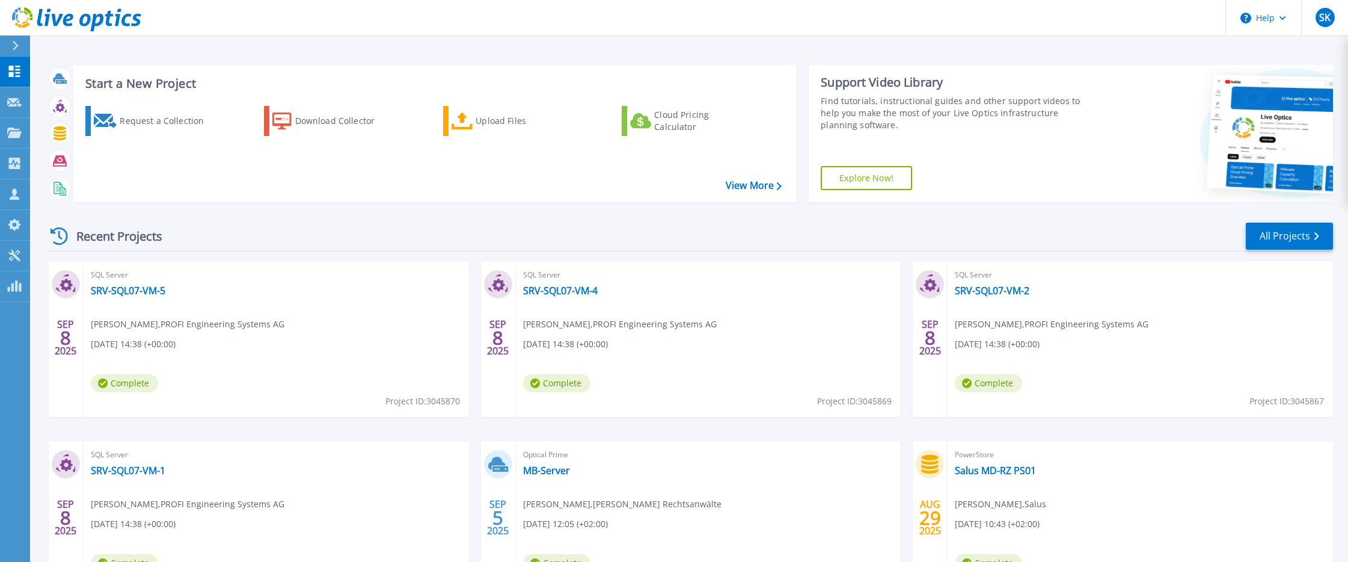
click at [1294, 251] on div "Recent Projects All Projects" at bounding box center [689, 236] width 1287 height 30
click at [1300, 235] on link "All Projects" at bounding box center [1289, 235] width 87 height 27
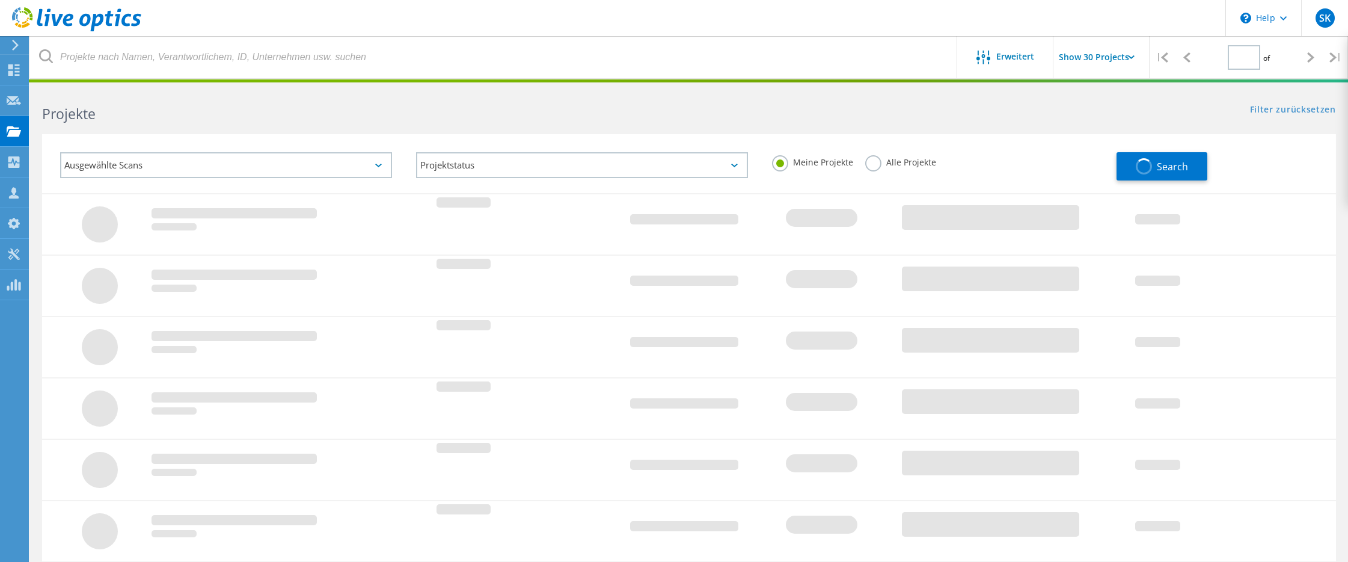
type input "1"
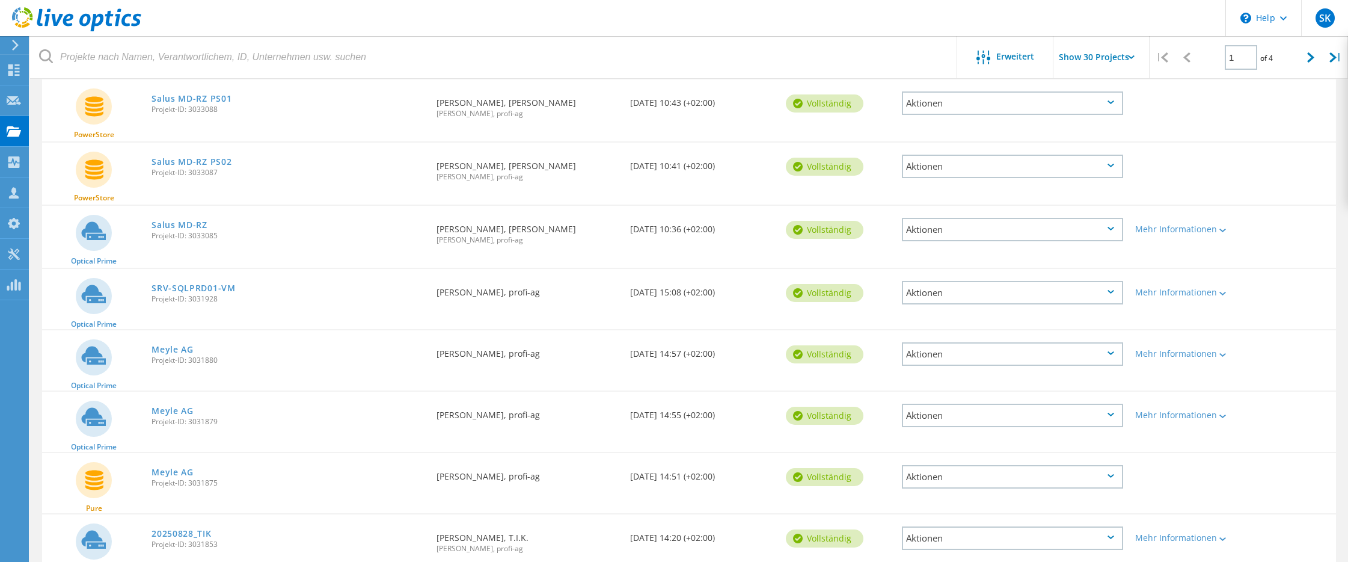
scroll to position [842, 0]
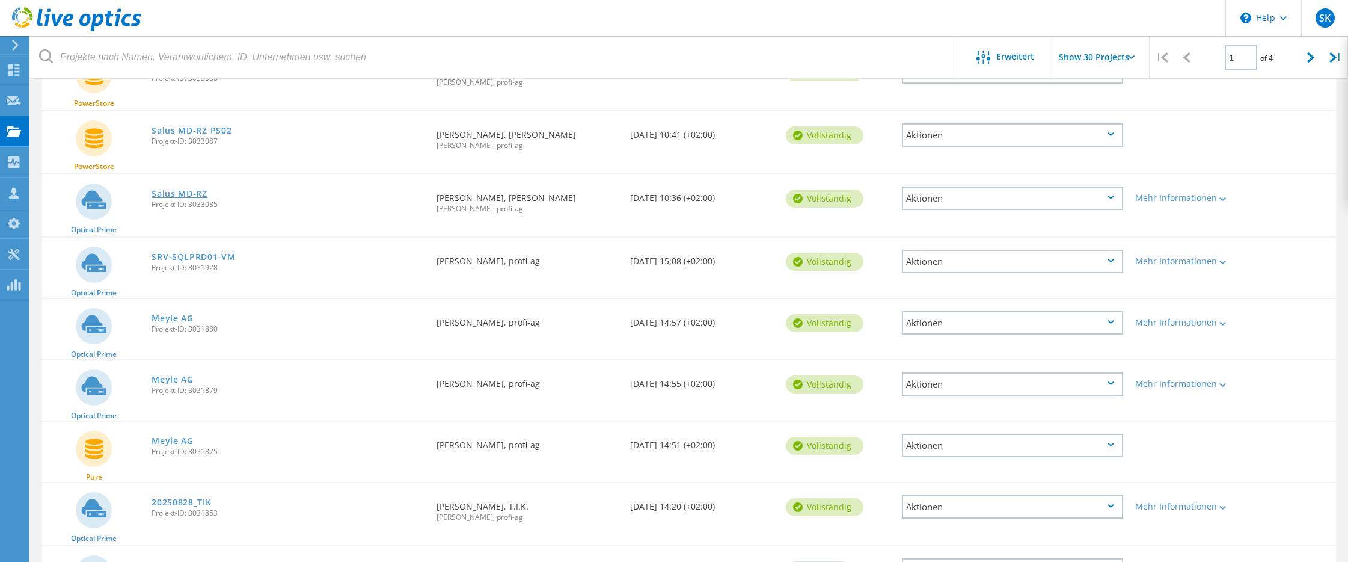
click at [171, 189] on link "Salus MD-RZ" at bounding box center [180, 193] width 56 height 8
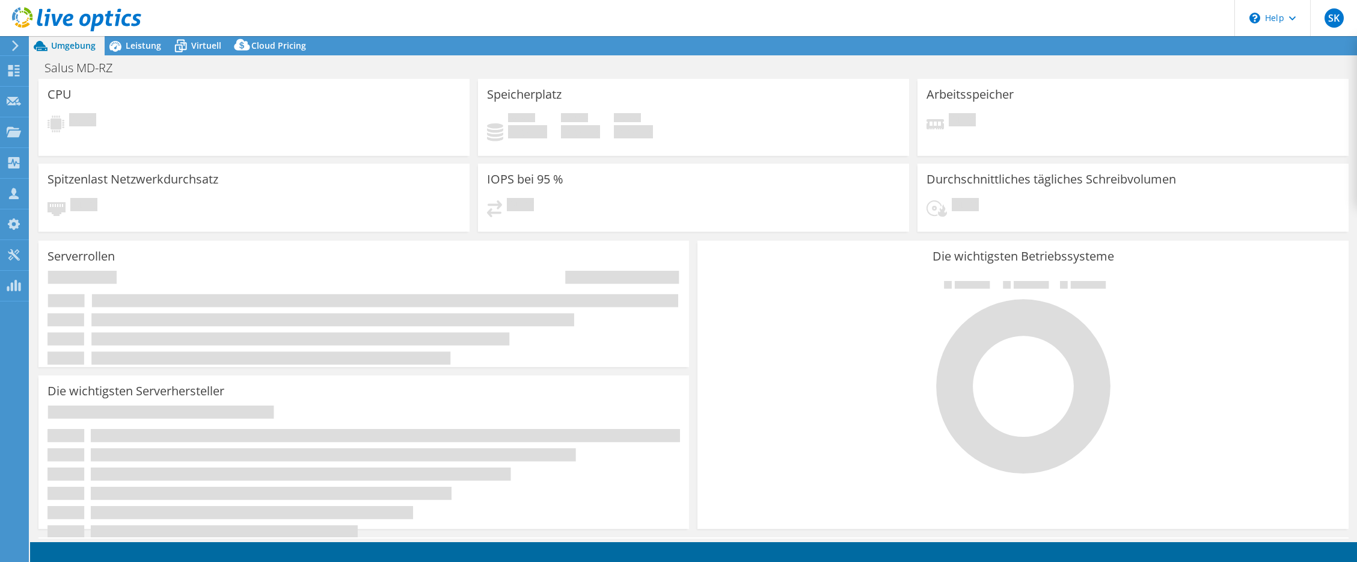
select select "USD"
select select "EUFrankfurt"
select select "EUR"
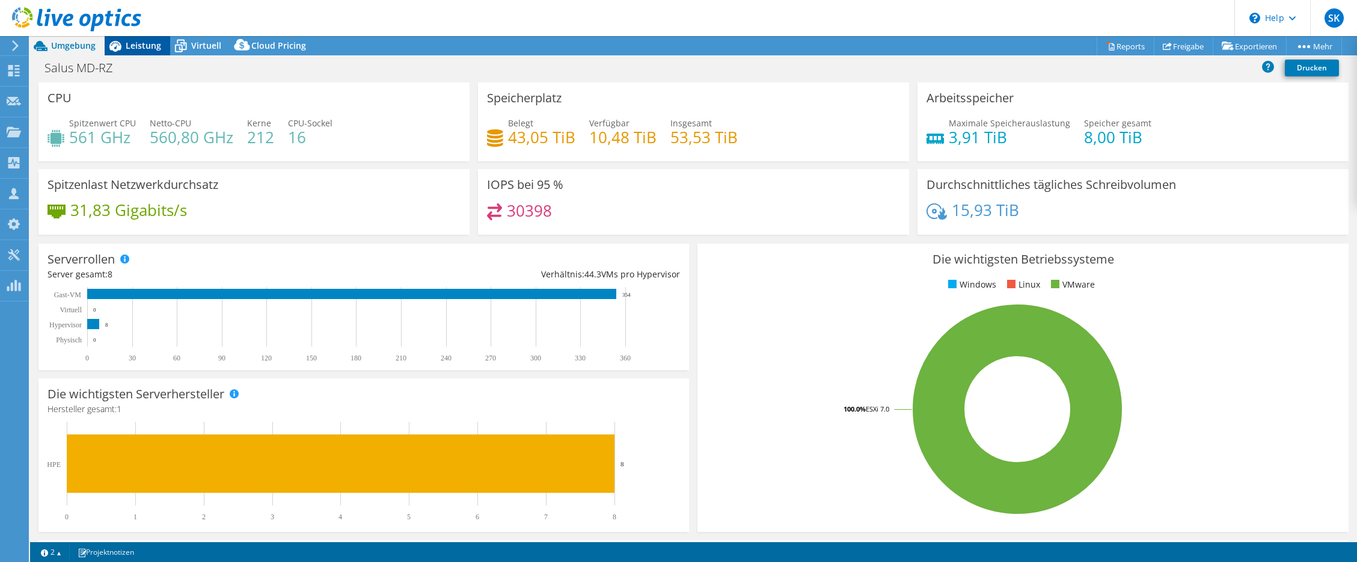
click at [132, 47] on span "Leistung" at bounding box center [143, 45] width 35 height 11
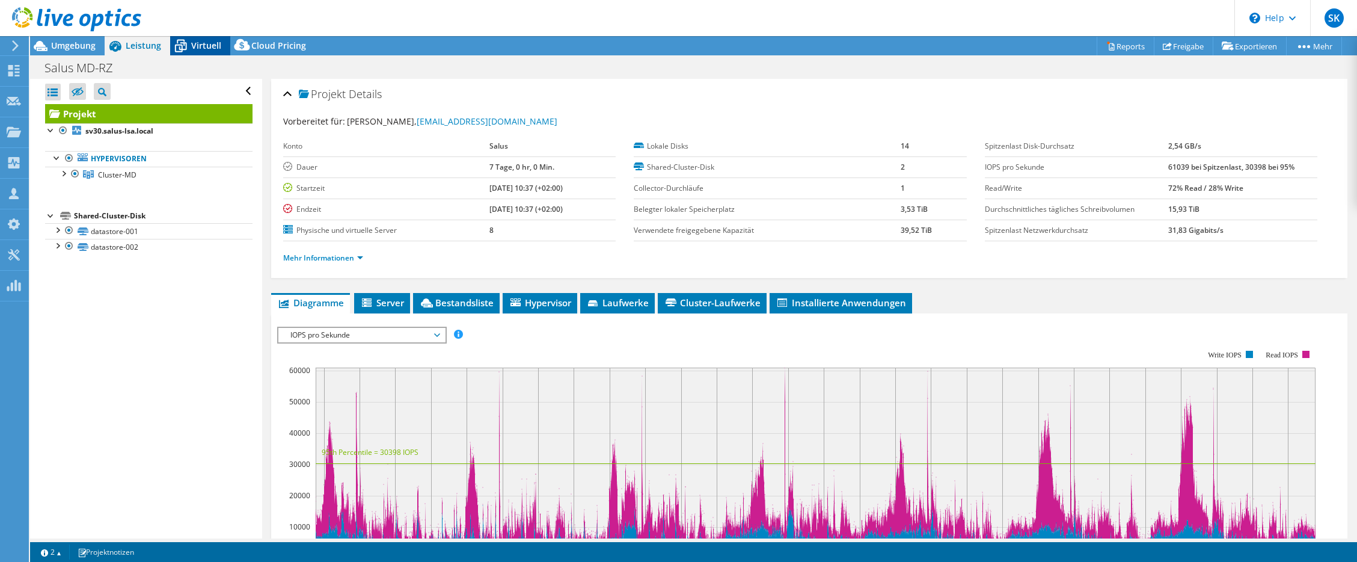
click at [189, 40] on icon at bounding box center [180, 45] width 21 height 21
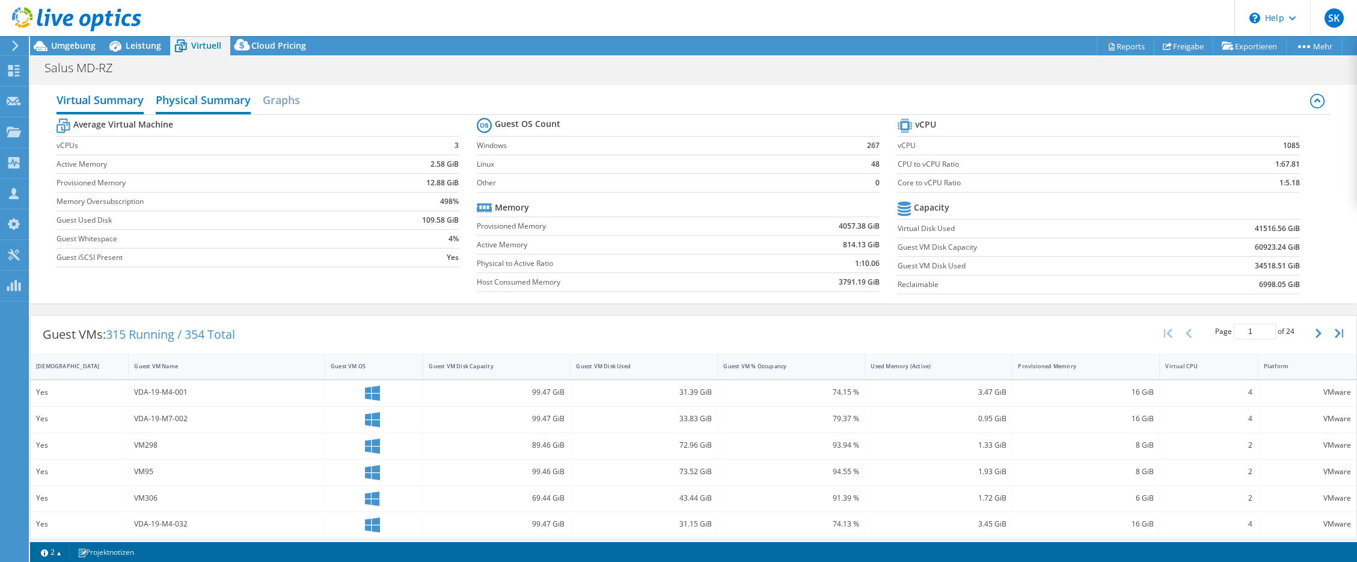
click at [206, 104] on h2 "Physical Summary" at bounding box center [203, 101] width 95 height 26
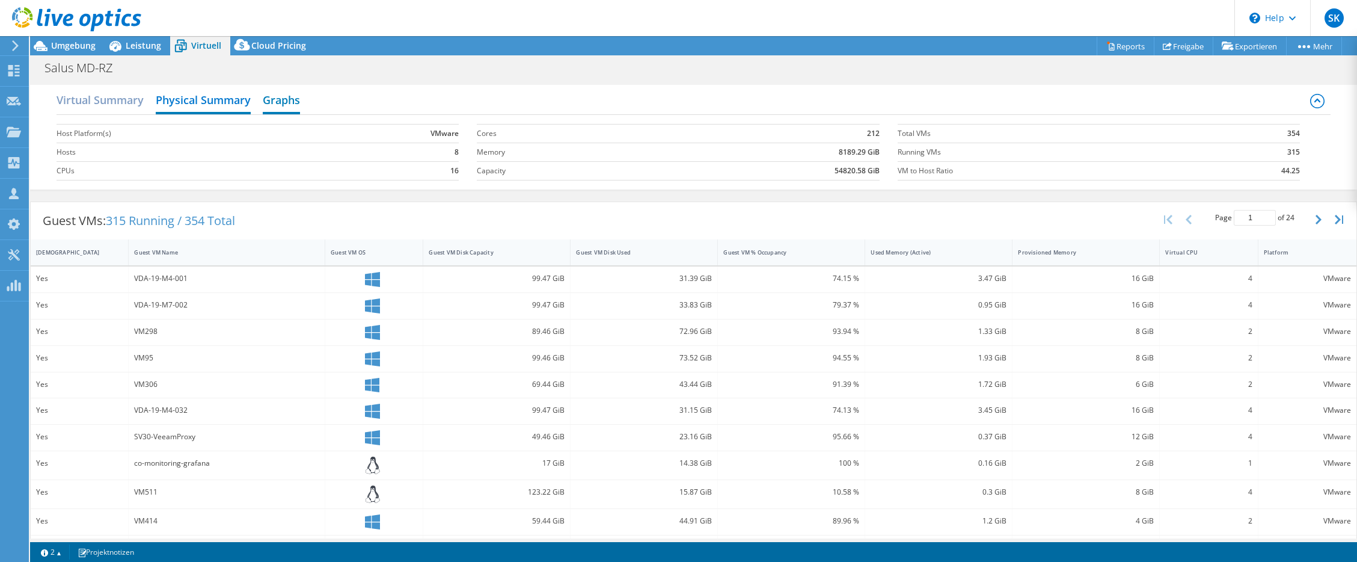
click at [286, 109] on h2 "Graphs" at bounding box center [281, 101] width 37 height 26
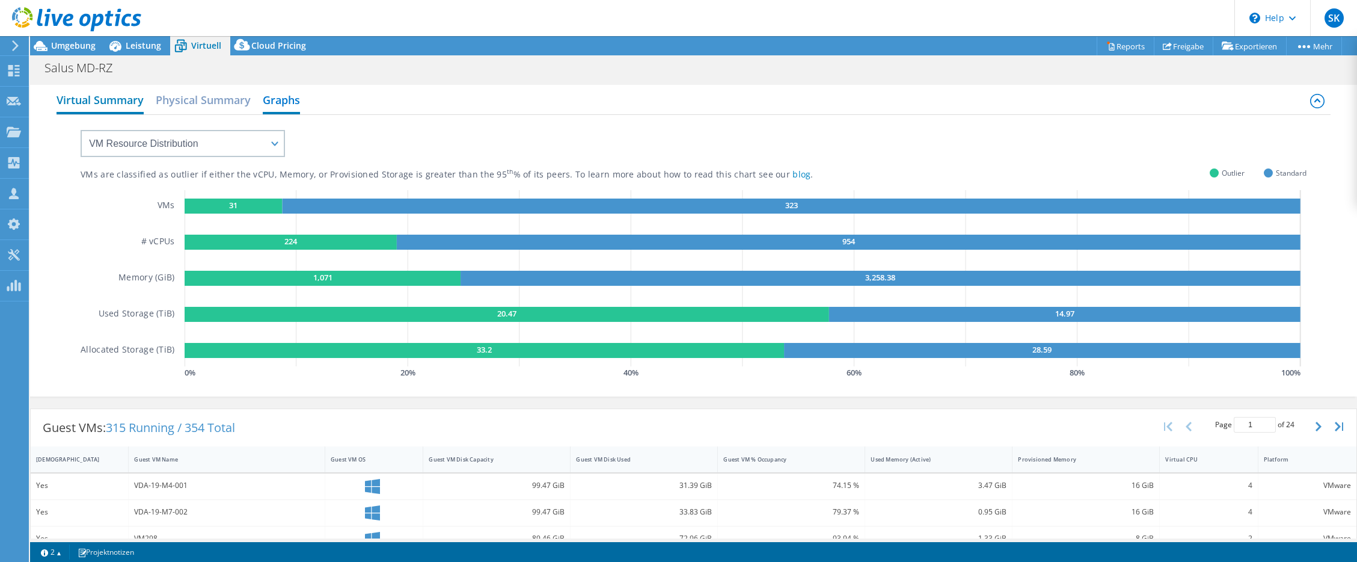
click at [120, 99] on h2 "Virtual Summary" at bounding box center [100, 101] width 87 height 26
